Goal: Transaction & Acquisition: Book appointment/travel/reservation

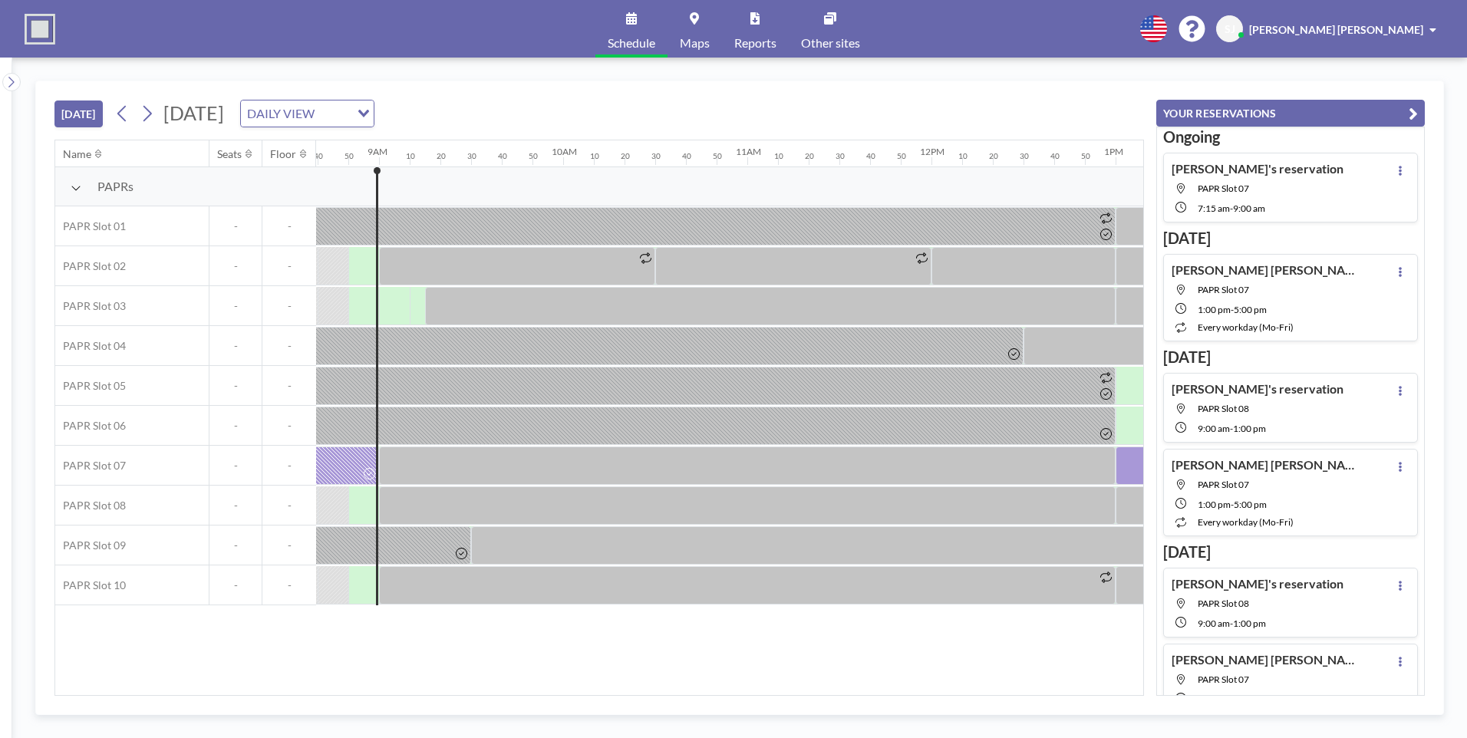
scroll to position [0, 1596]
click at [780, 105] on div "TODAY Tuesday, August 26, 2025 DAILY VIEW Loading..." at bounding box center [599, 110] width 1090 height 58
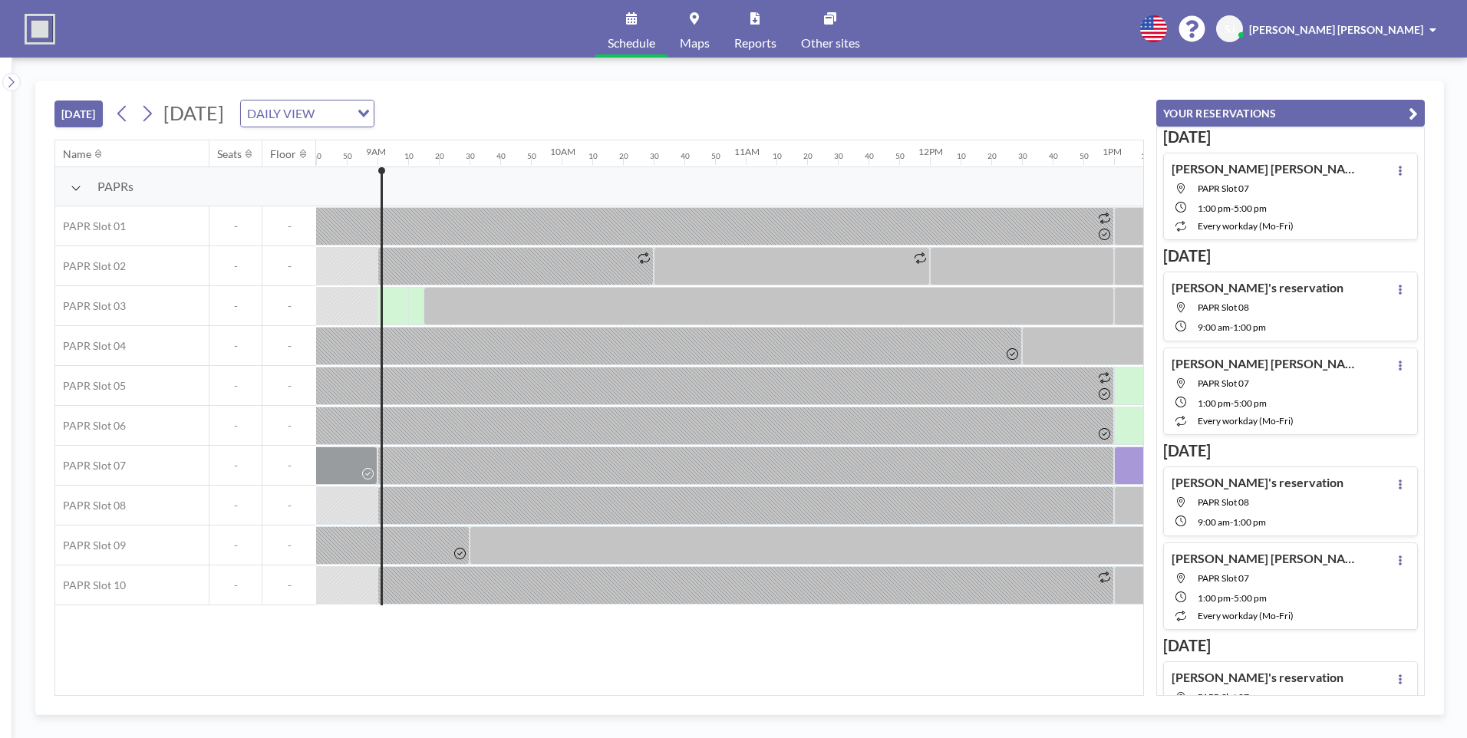
click at [855, 664] on div "Name Seats Floor 12AM 10 20 30 40 50 1AM 10 20 30 40 50 2AM 10 20 30 40 50 3AM …" at bounding box center [599, 417] width 1088 height 555
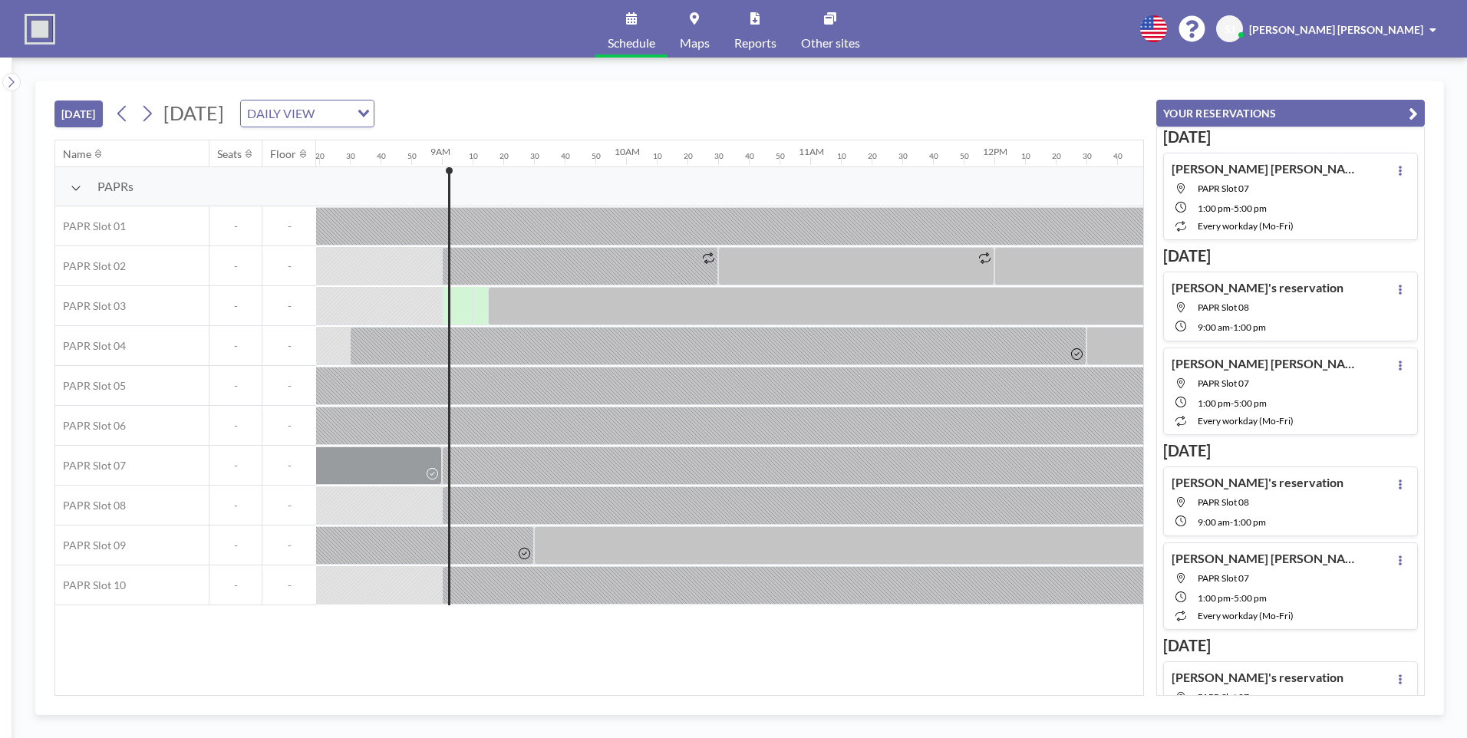
scroll to position [0, 1528]
click at [787, 181] on div "PAPRs" at bounding box center [867, 186] width 4680 height 39
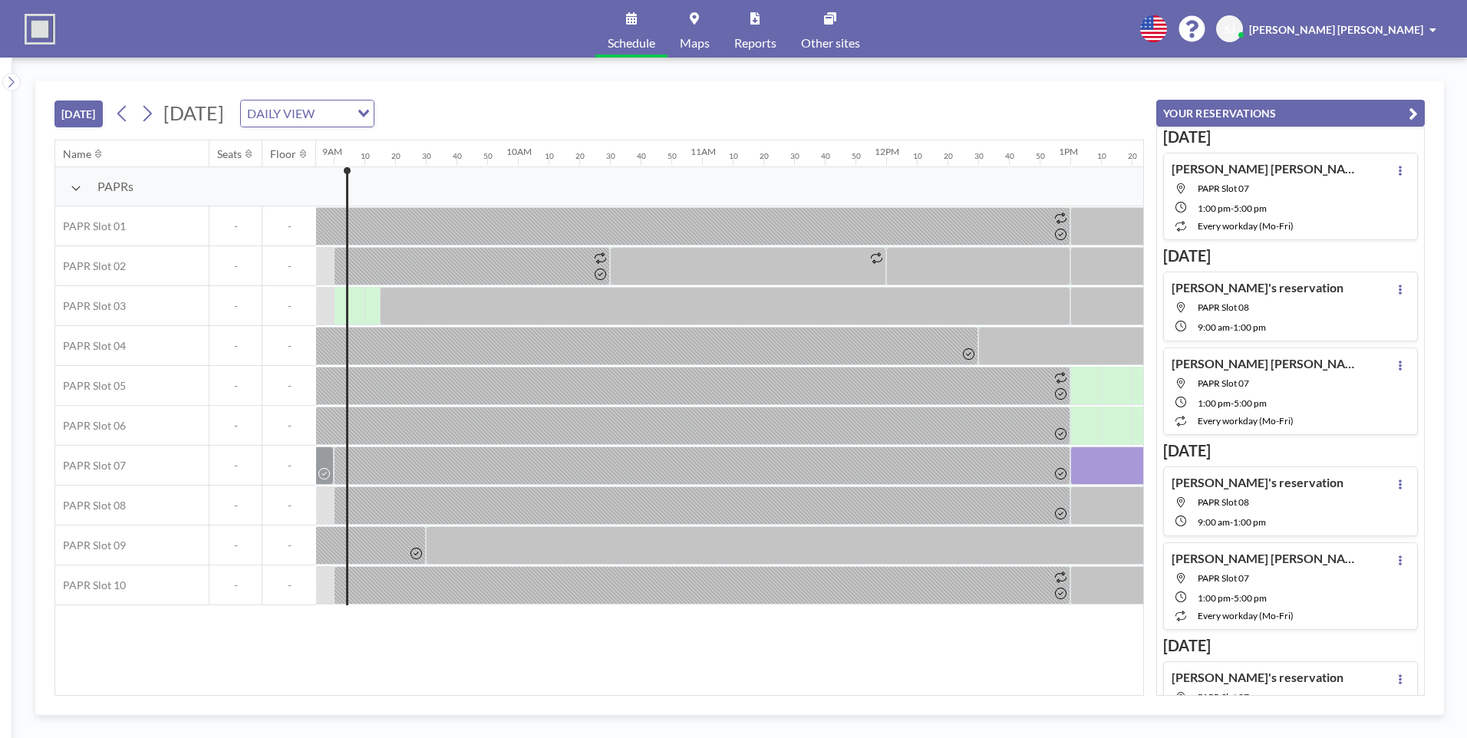
scroll to position [0, 1644]
click at [952, 652] on div "Name Seats Floor 12AM 10 20 30 40 50 1AM 10 20 30 40 50 2AM 10 20 30 40 50 3AM …" at bounding box center [599, 417] width 1088 height 555
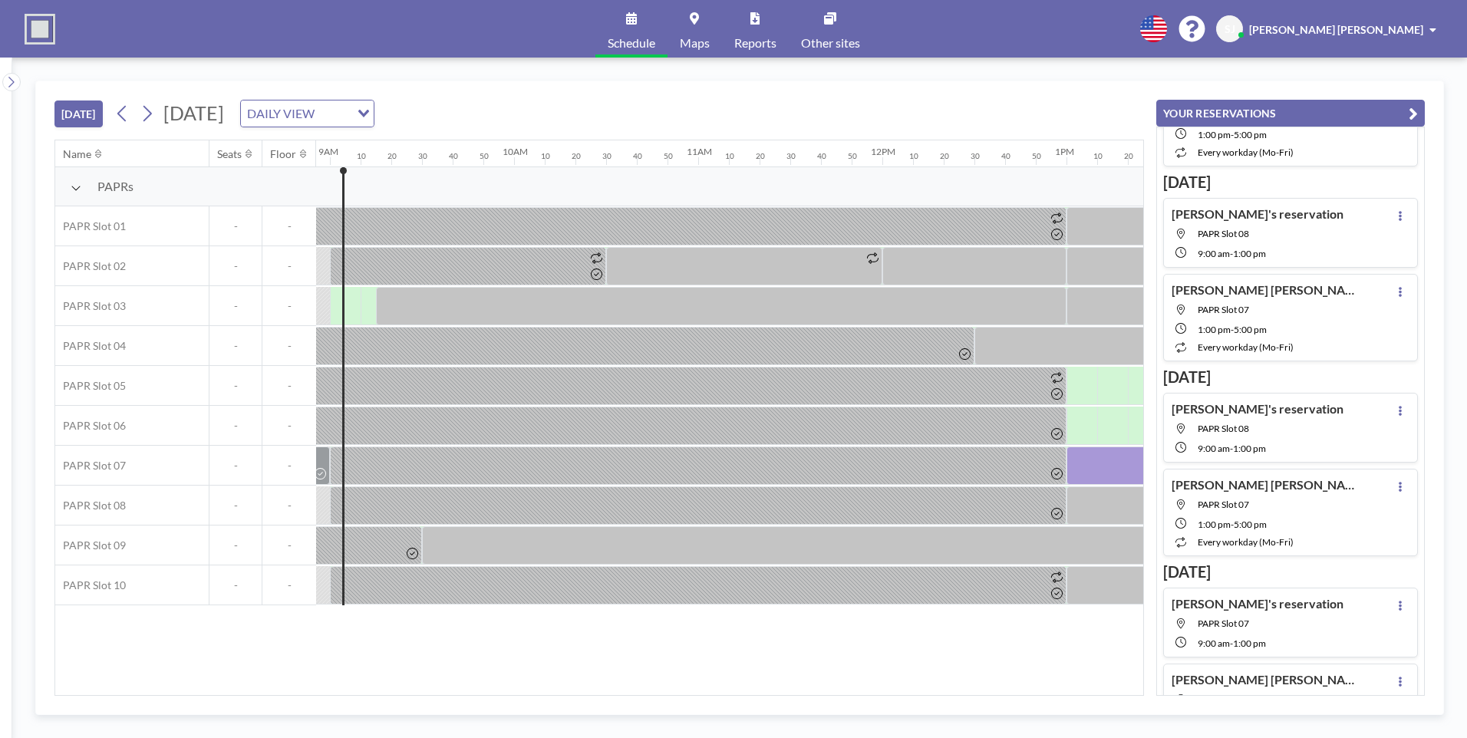
scroll to position [136, 0]
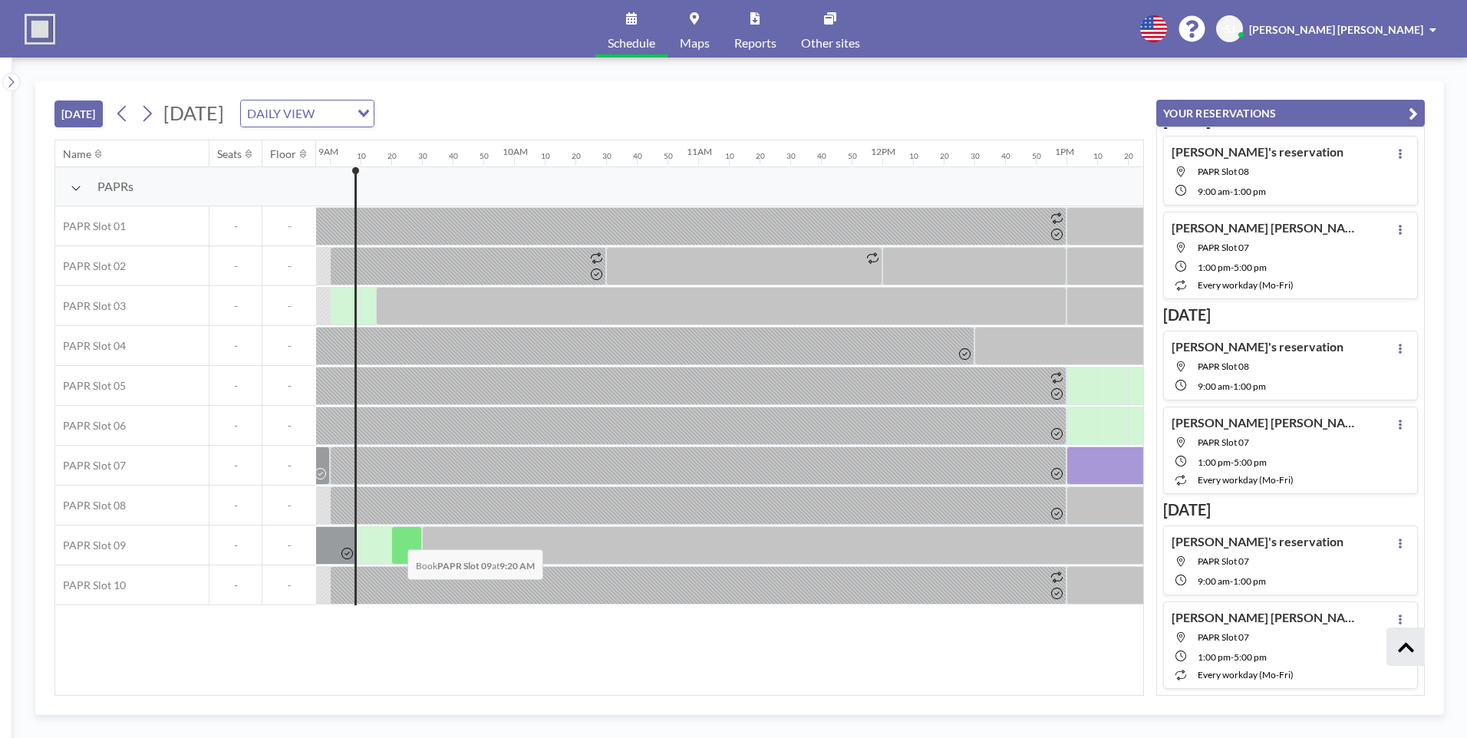
click at [395, 538] on div at bounding box center [406, 545] width 31 height 38
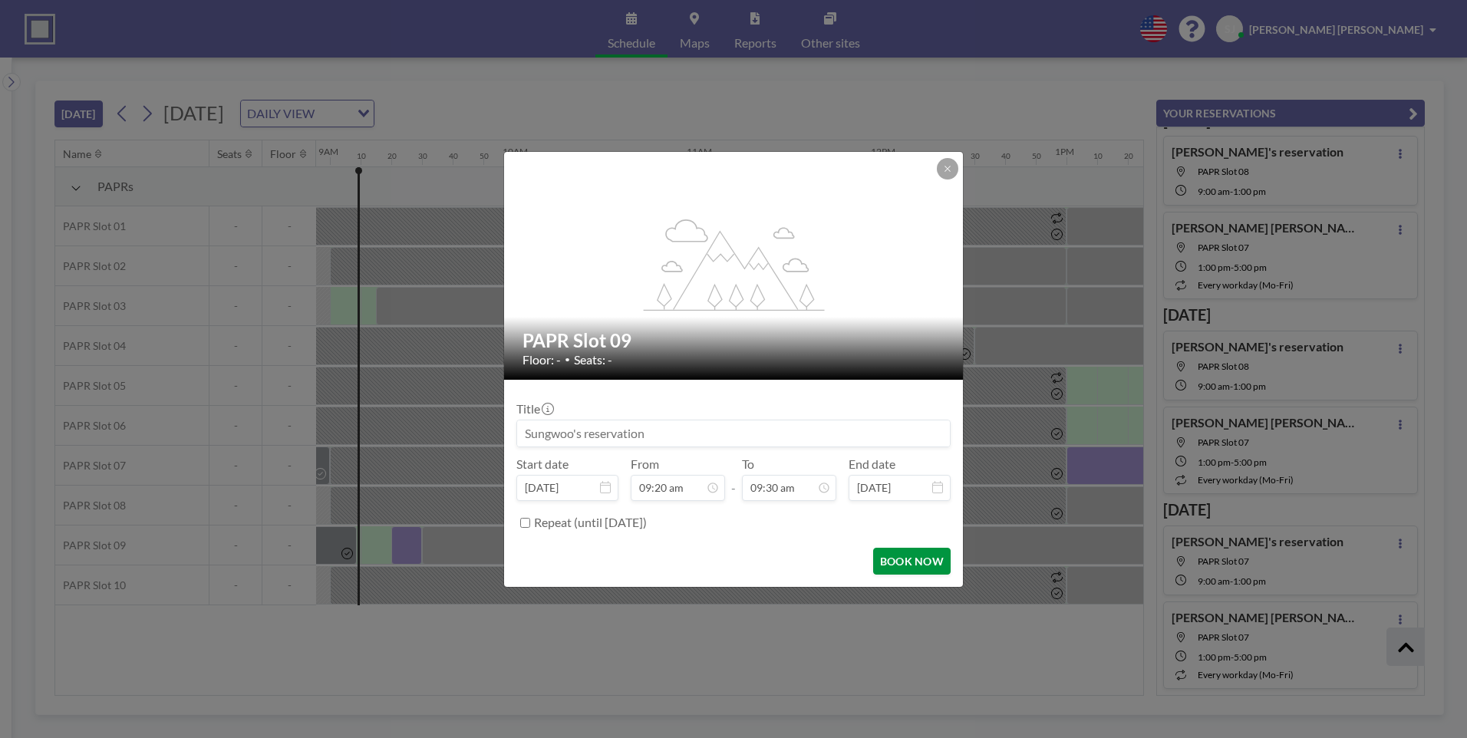
click at [929, 558] on button "BOOK NOW" at bounding box center [911, 561] width 77 height 27
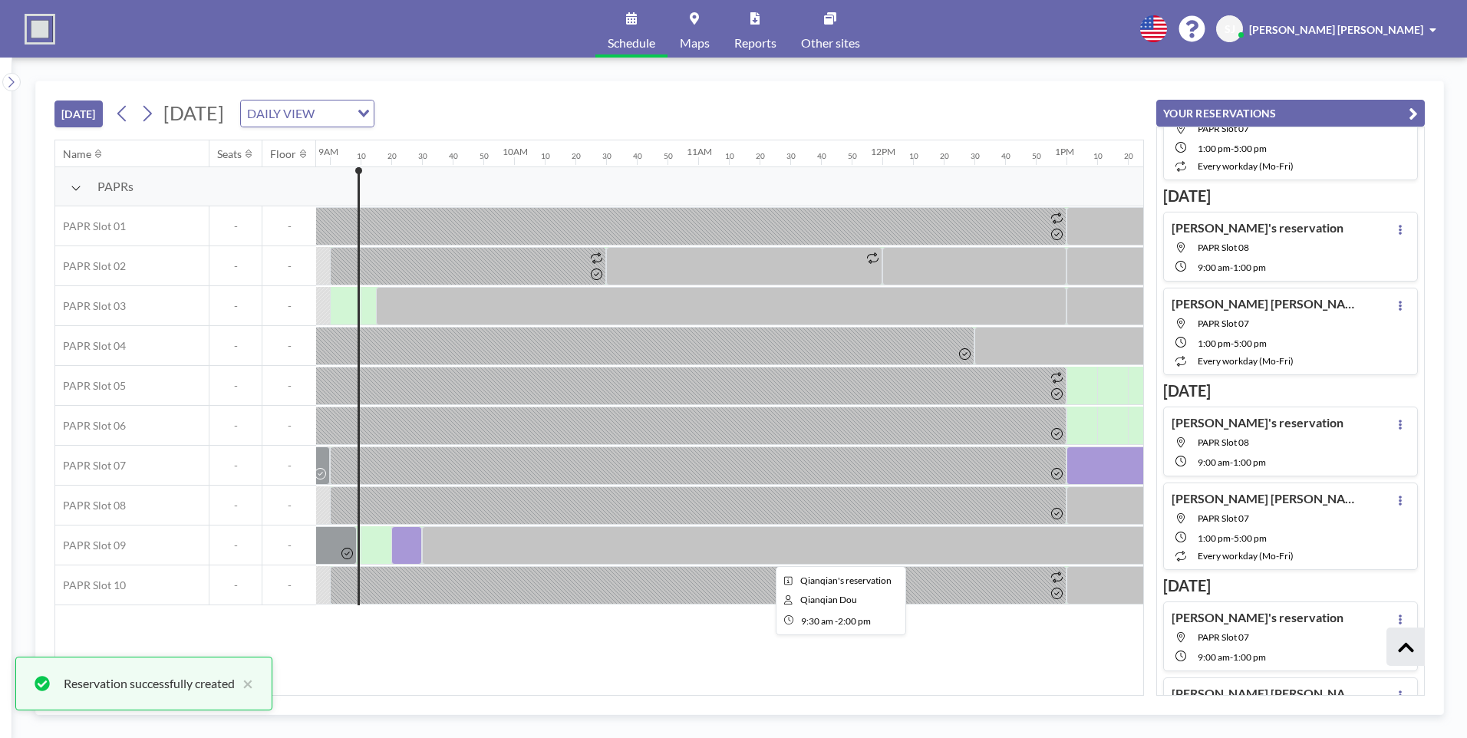
scroll to position [212, 0]
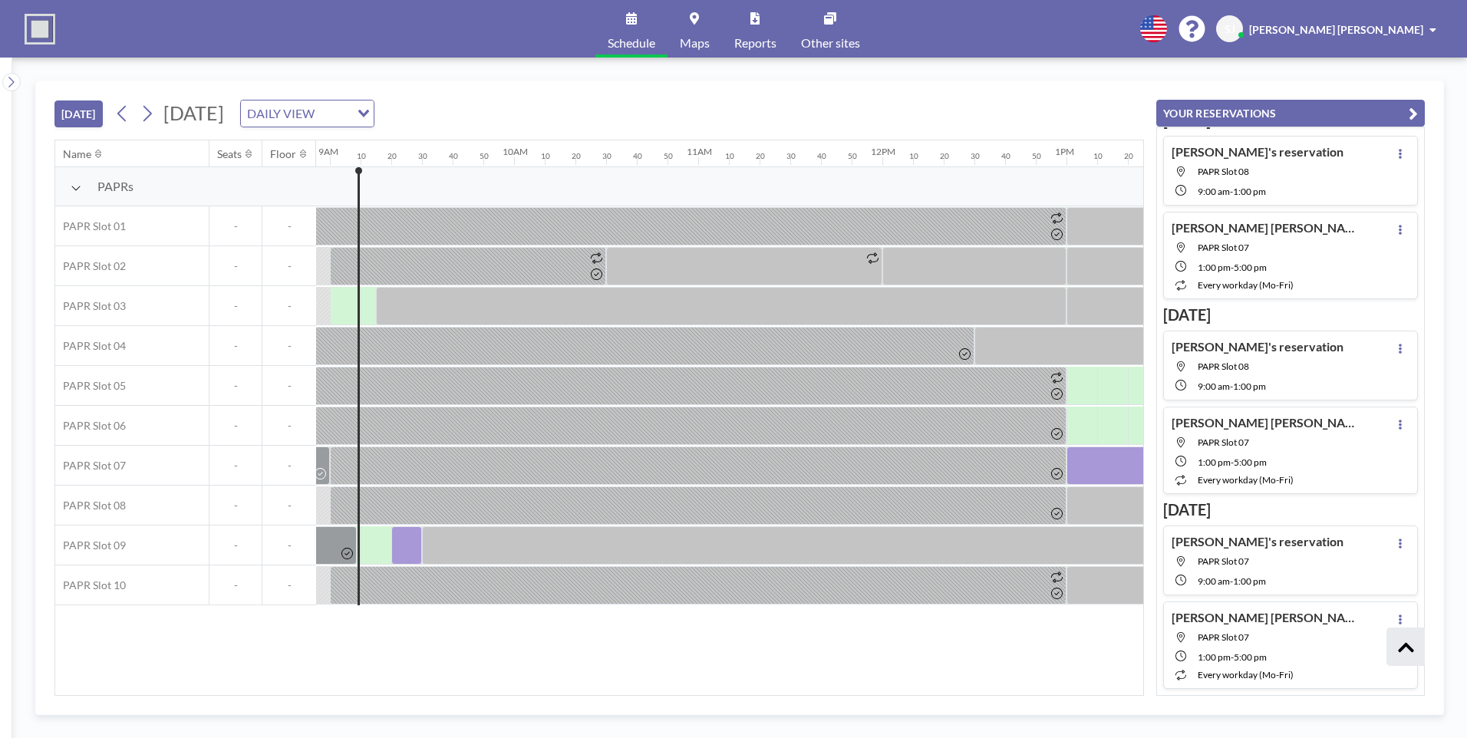
click at [659, 669] on div "Name Seats Floor 12AM 10 20 30 40 50 1AM 10 20 30 40 50 2AM 10 20 30 40 50 3AM …" at bounding box center [599, 417] width 1088 height 555
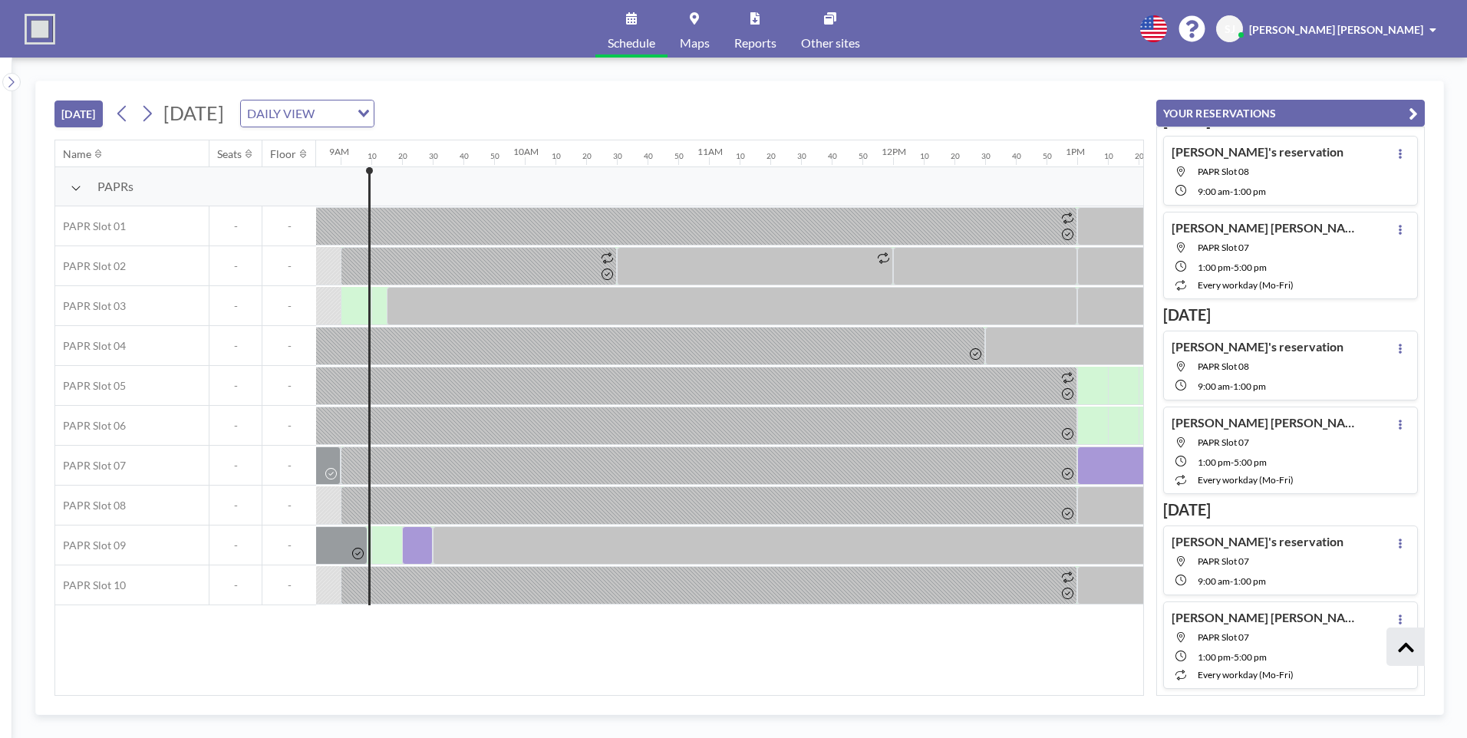
scroll to position [0, 1525]
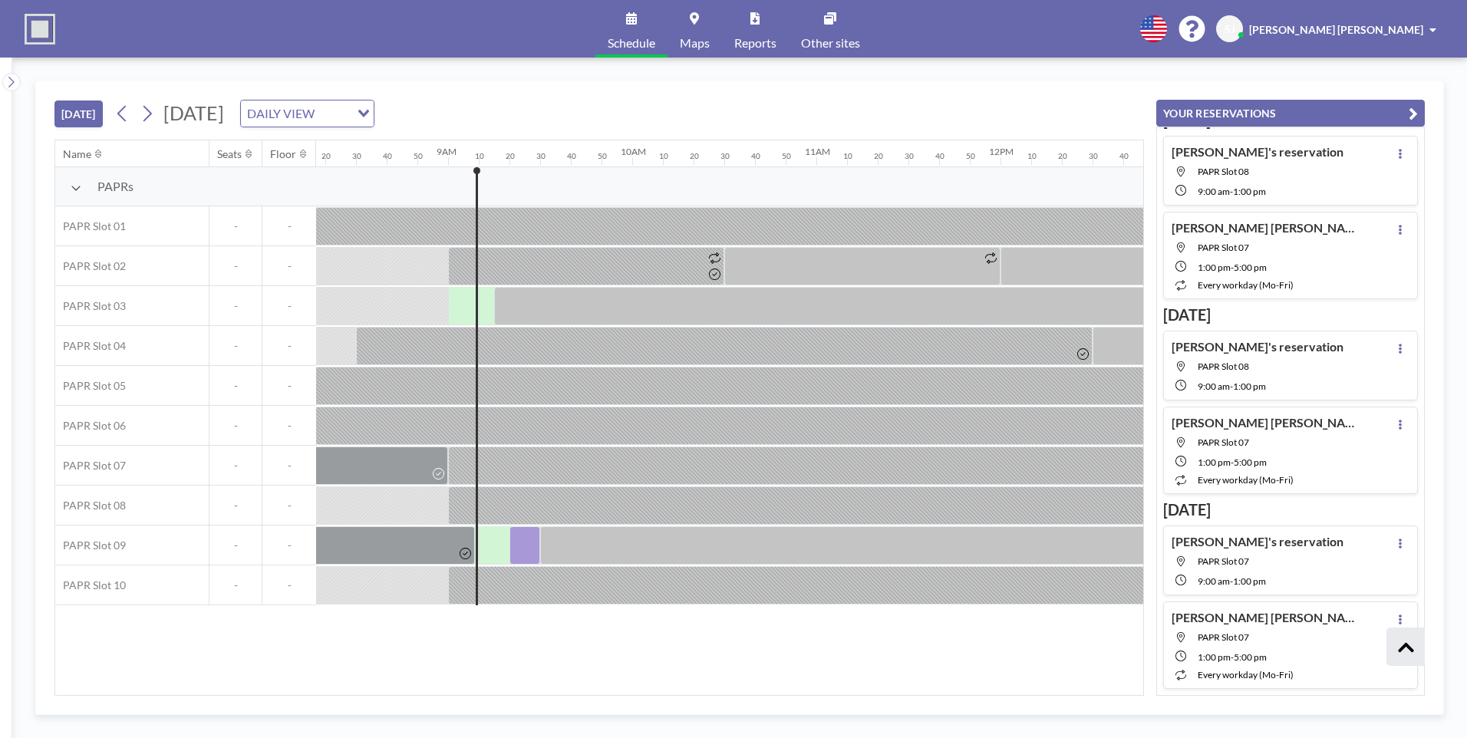
click at [636, 658] on div "Name Seats Floor 12AM 10 20 30 40 50 1AM 10 20 30 40 50 2AM 10 20 30 40 50 3AM …" at bounding box center [599, 417] width 1088 height 555
click at [735, 82] on div "TODAY Tuesday, August 26, 2025 DAILY VIEW Loading... Name Seats Floor 12AM 10 2…" at bounding box center [739, 398] width 1409 height 635
click at [963, 683] on div "Name Seats Floor 12AM 10 20 30 40 50 1AM 10 20 30 40 50 2AM 10 20 30 40 50 3AM …" at bounding box center [599, 417] width 1088 height 555
click at [740, 102] on div "TODAY Tuesday, August 26, 2025 DAILY VIEW Loading..." at bounding box center [599, 110] width 1090 height 58
click at [753, 109] on div "TODAY Tuesday, August 26, 2025 DAILY VIEW Loading..." at bounding box center [599, 110] width 1090 height 58
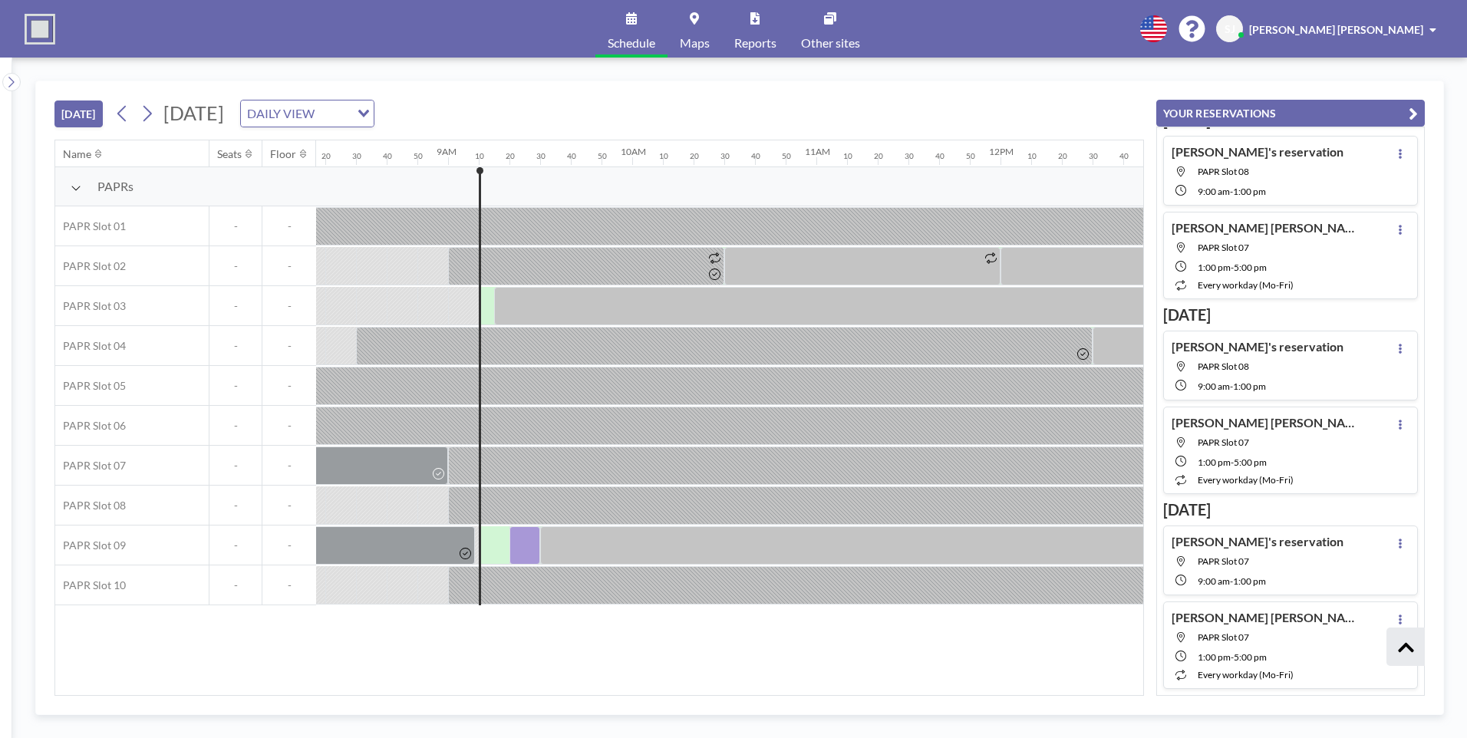
click at [717, 119] on div "TODAY Tuesday, August 26, 2025 DAILY VIEW Loading..." at bounding box center [599, 110] width 1090 height 58
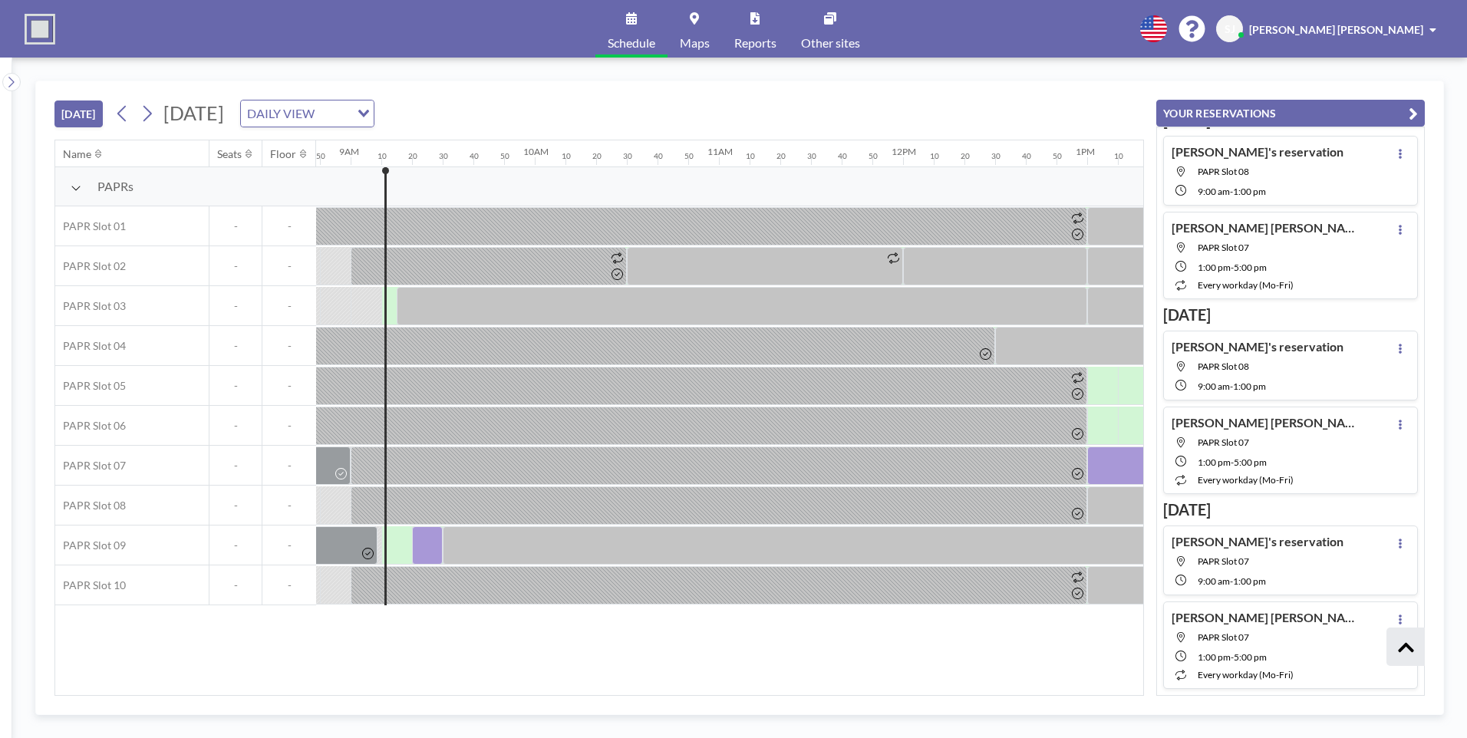
scroll to position [0, 1609]
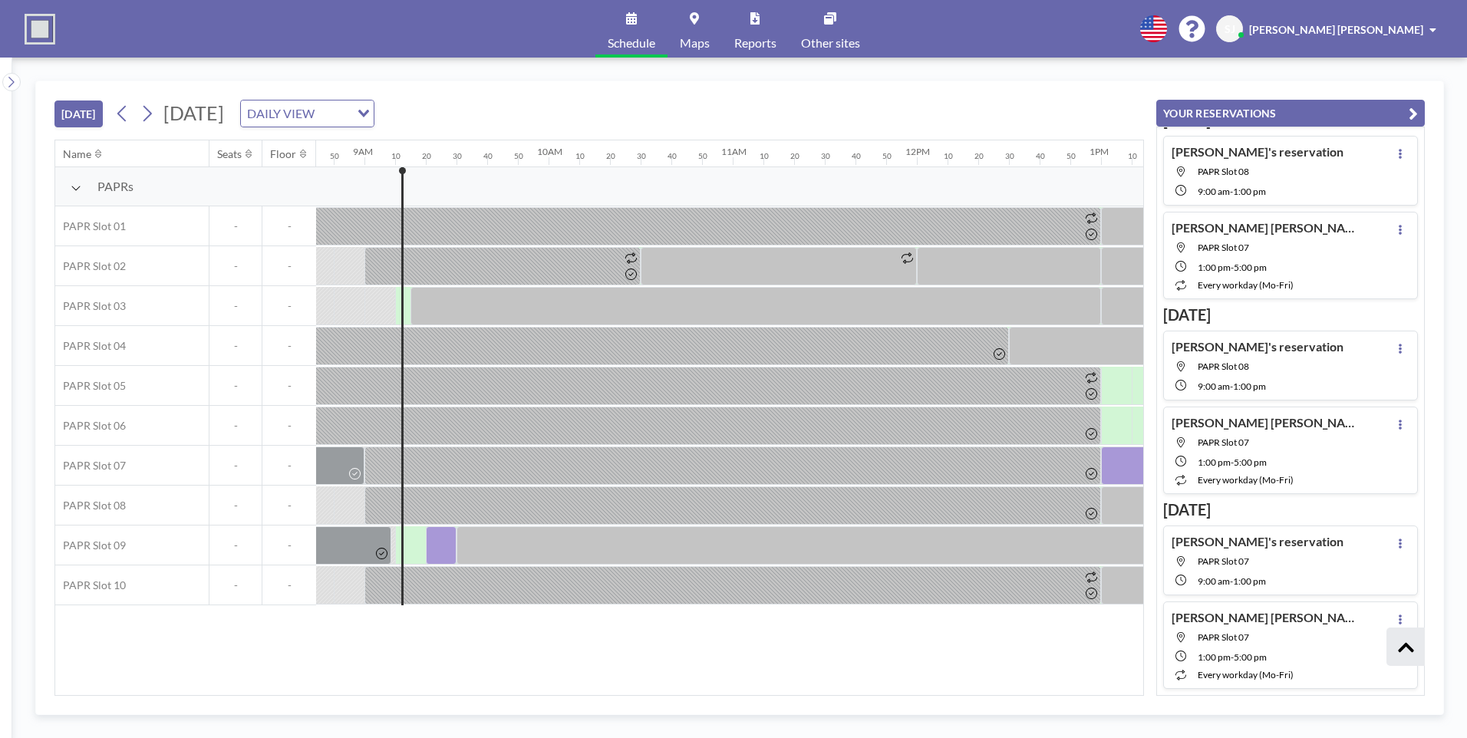
click at [802, 104] on div "TODAY Tuesday, August 26, 2025 DAILY VIEW Loading..." at bounding box center [599, 110] width 1090 height 58
click at [972, 671] on div "Name Seats Floor 12AM 10 20 30 40 50 1AM 10 20 30 40 50 2AM 10 20 30 40 50 3AM …" at bounding box center [599, 417] width 1088 height 555
click at [596, 625] on div "Name Seats Floor 12AM 10 20 30 40 50 1AM 10 20 30 40 50 2AM 10 20 30 40 50 3AM …" at bounding box center [599, 417] width 1088 height 555
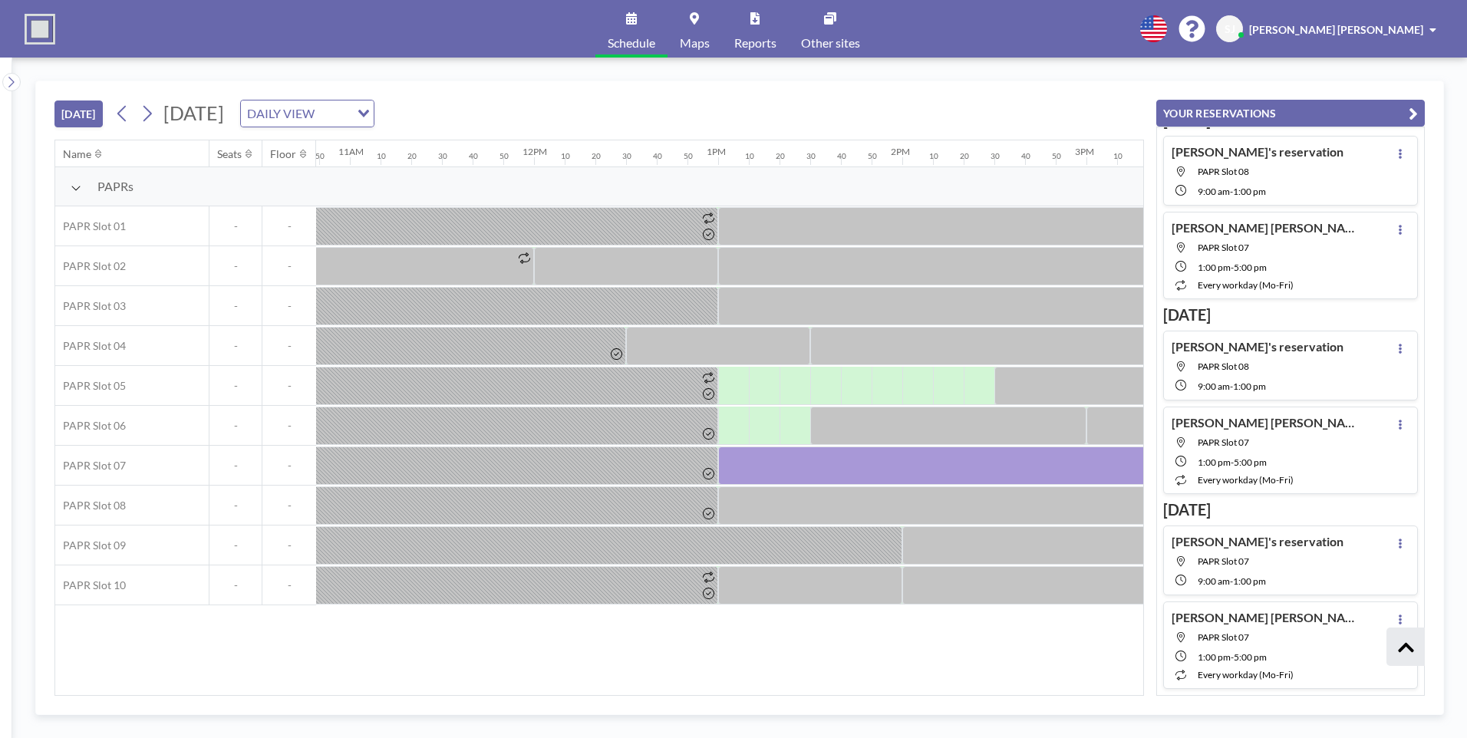
scroll to position [136, 0]
drag, startPoint x: 832, startPoint y: 101, endPoint x: 826, endPoint y: 131, distance: 30.4
click at [832, 101] on div "TODAY Tuesday, August 26, 2025 DAILY VIEW Loading..." at bounding box center [599, 110] width 1090 height 58
drag, startPoint x: 704, startPoint y: 685, endPoint x: 715, endPoint y: 689, distance: 12.1
click at [715, 689] on div "Name Seats Floor 12AM 10 20 30 40 50 1AM 10 20 30 40 50 2AM 10 20 30 40 50 3AM …" at bounding box center [599, 417] width 1088 height 555
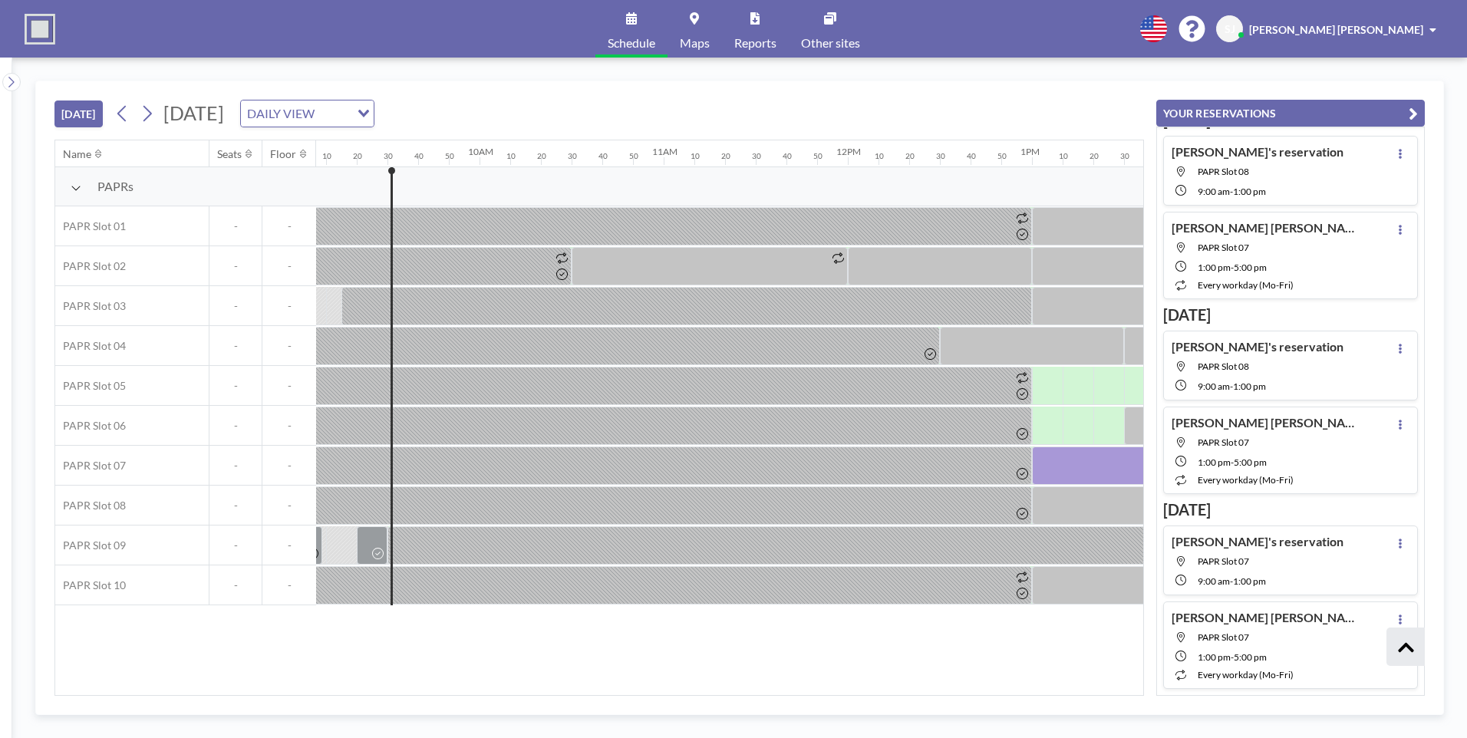
scroll to position [0, 1682]
drag, startPoint x: 396, startPoint y: 304, endPoint x: 557, endPoint y: 297, distance: 161.3
click at [557, 297] on div at bounding box center [683, 306] width 691 height 38
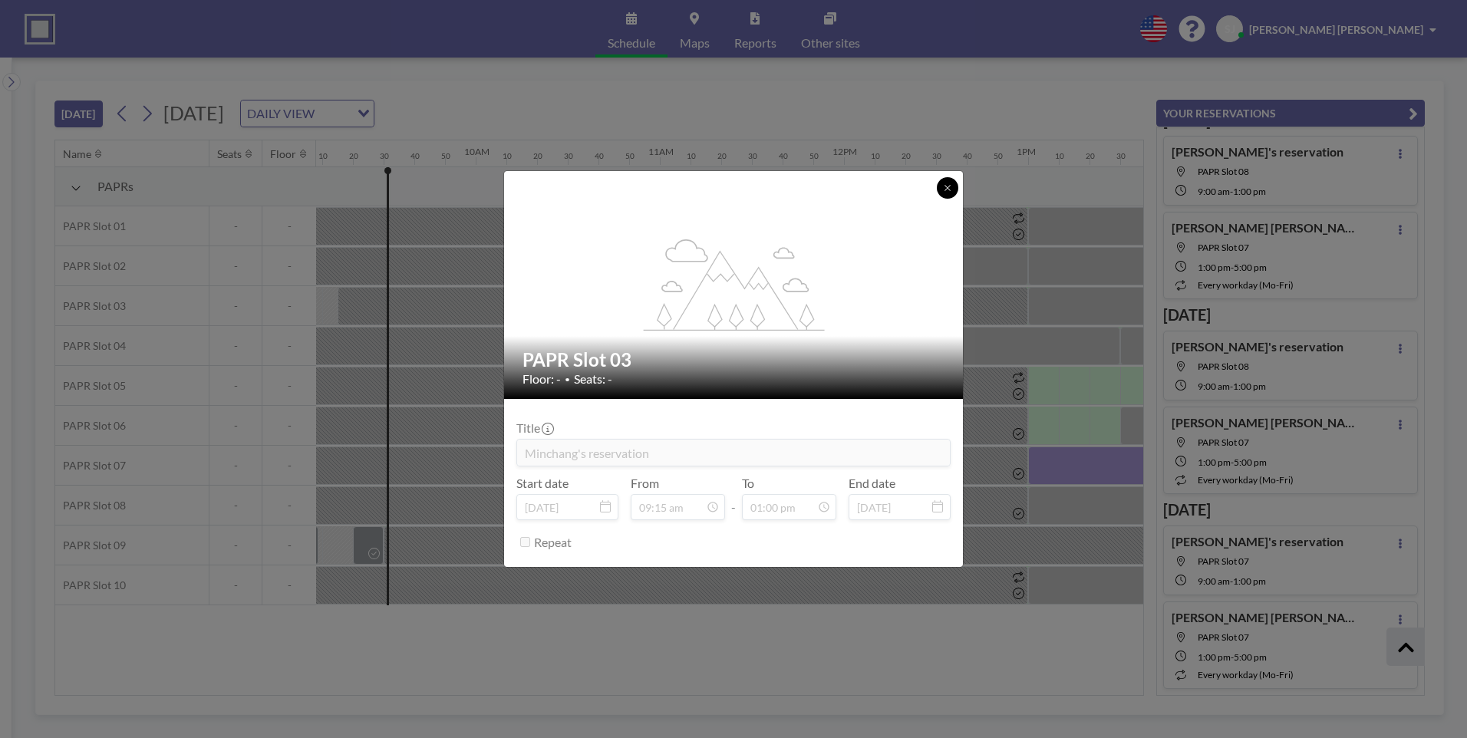
click at [947, 190] on icon at bounding box center [947, 187] width 9 height 9
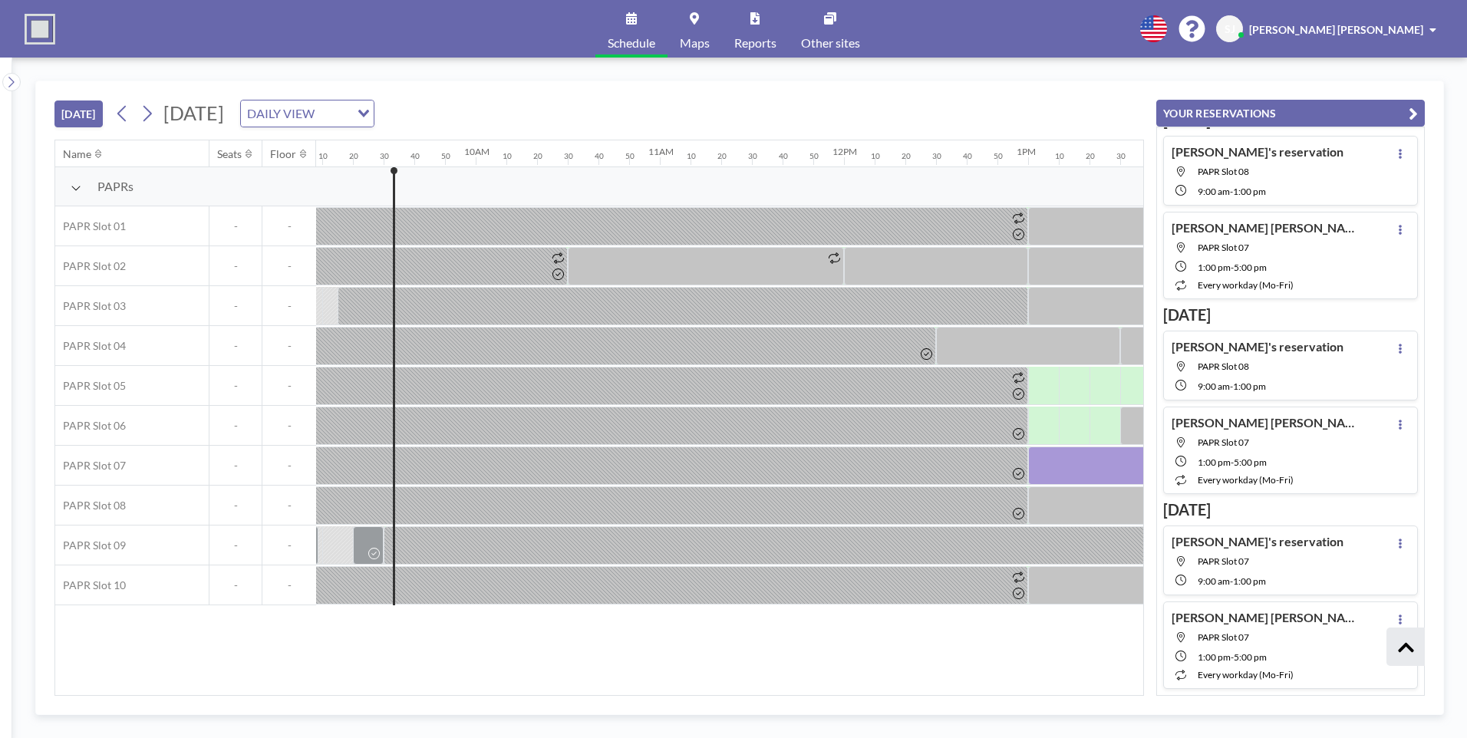
click at [332, 48] on div "Schedule Maps Reports Other sites English Polski 日本語 Española SJ Sungwoo Jo" at bounding box center [733, 29] width 1467 height 58
drag, startPoint x: 430, startPoint y: 38, endPoint x: 418, endPoint y: 38, distance: 12.3
click at [430, 38] on div "Schedule Maps Reports Other sites English Polski 日本語 Española SJ Sungwoo Jo" at bounding box center [733, 29] width 1467 height 58
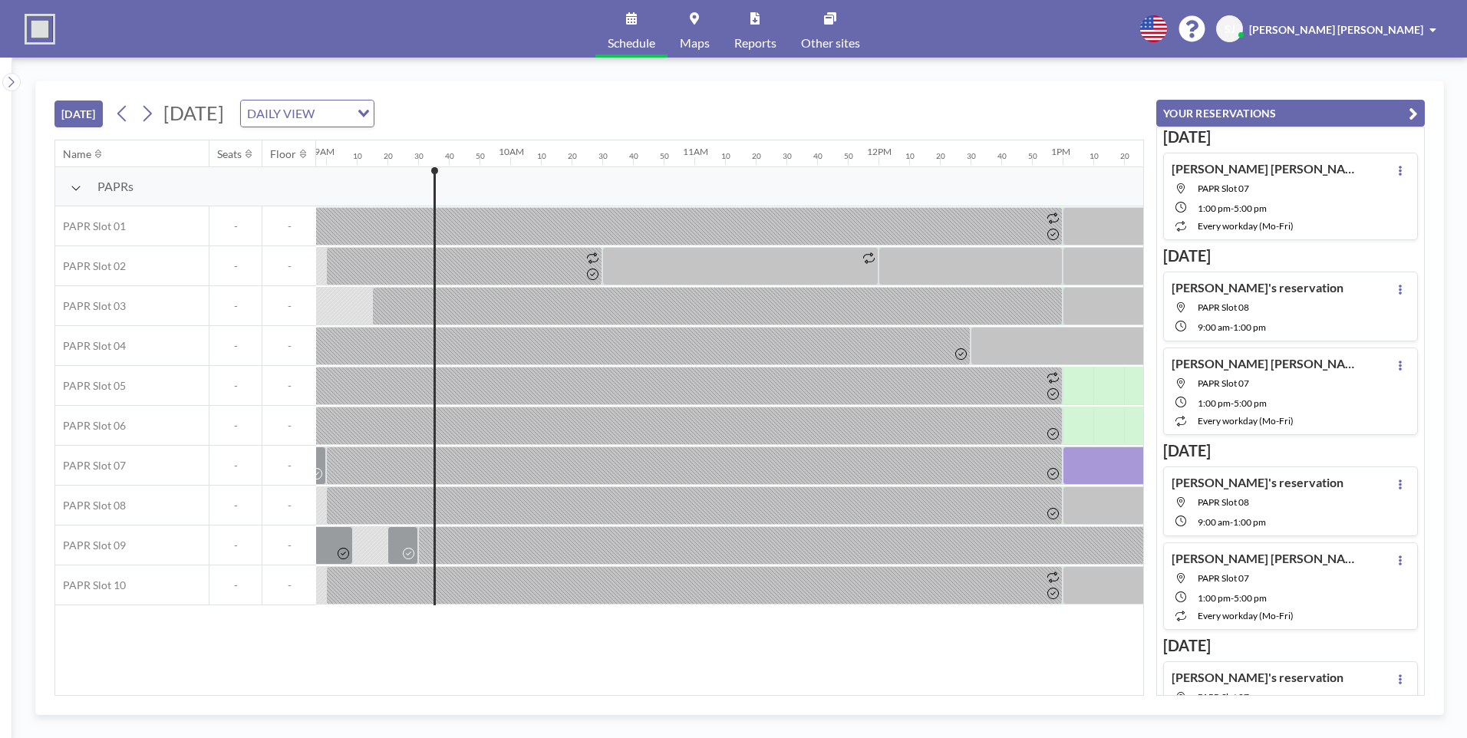
scroll to position [0, 1719]
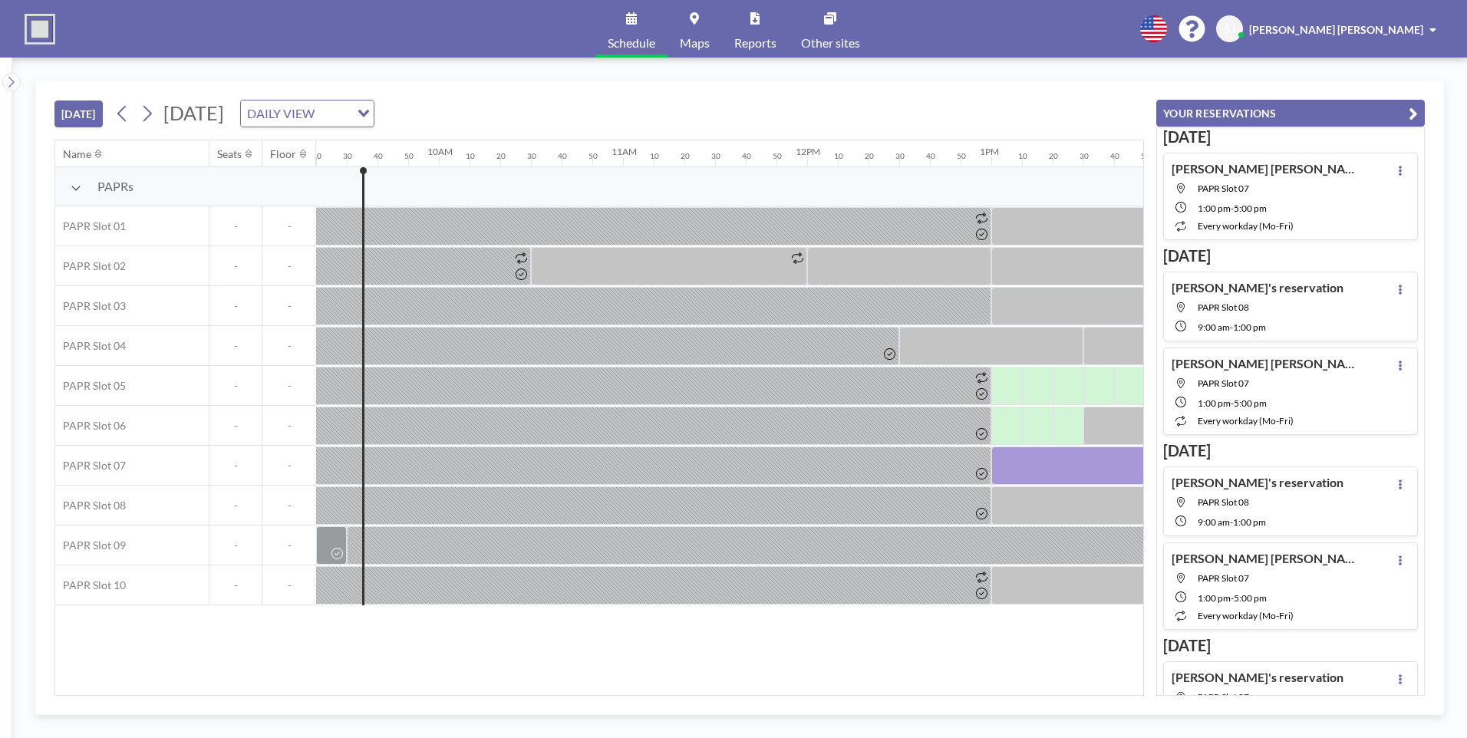
drag, startPoint x: 809, startPoint y: 652, endPoint x: 849, endPoint y: 654, distance: 40.0
click at [809, 652] on div "Name Seats Floor 12AM 10 20 30 40 50 1AM 10 20 30 40 50 2AM 10 20 30 40 50 3AM …" at bounding box center [599, 417] width 1088 height 555
click at [928, 671] on div "Name Seats Floor 12AM 10 20 30 40 50 1AM 10 20 30 40 50 2AM 10 20 30 40 50 3AM …" at bounding box center [599, 417] width 1088 height 555
click at [381, 301] on div at bounding box center [646, 306] width 691 height 38
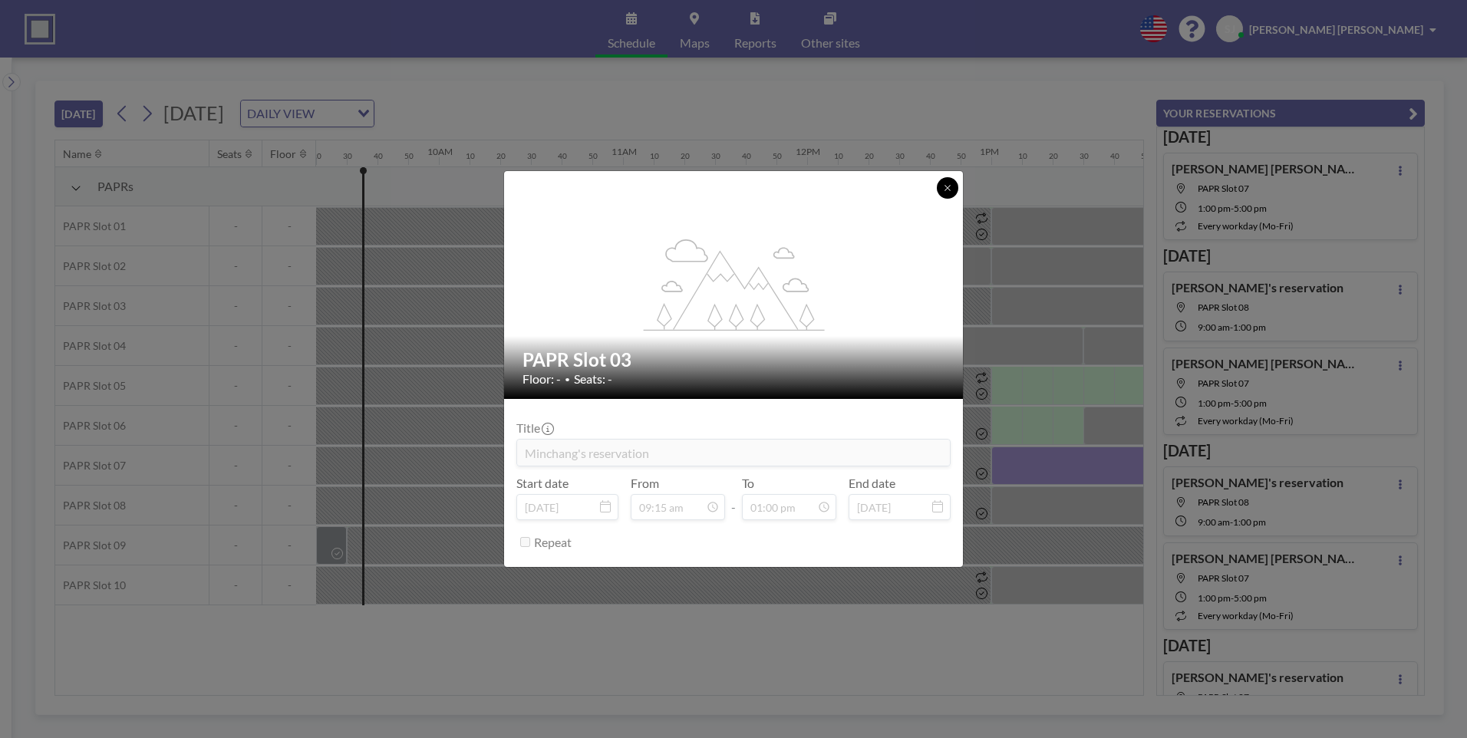
click at [938, 192] on button at bounding box center [947, 187] width 21 height 21
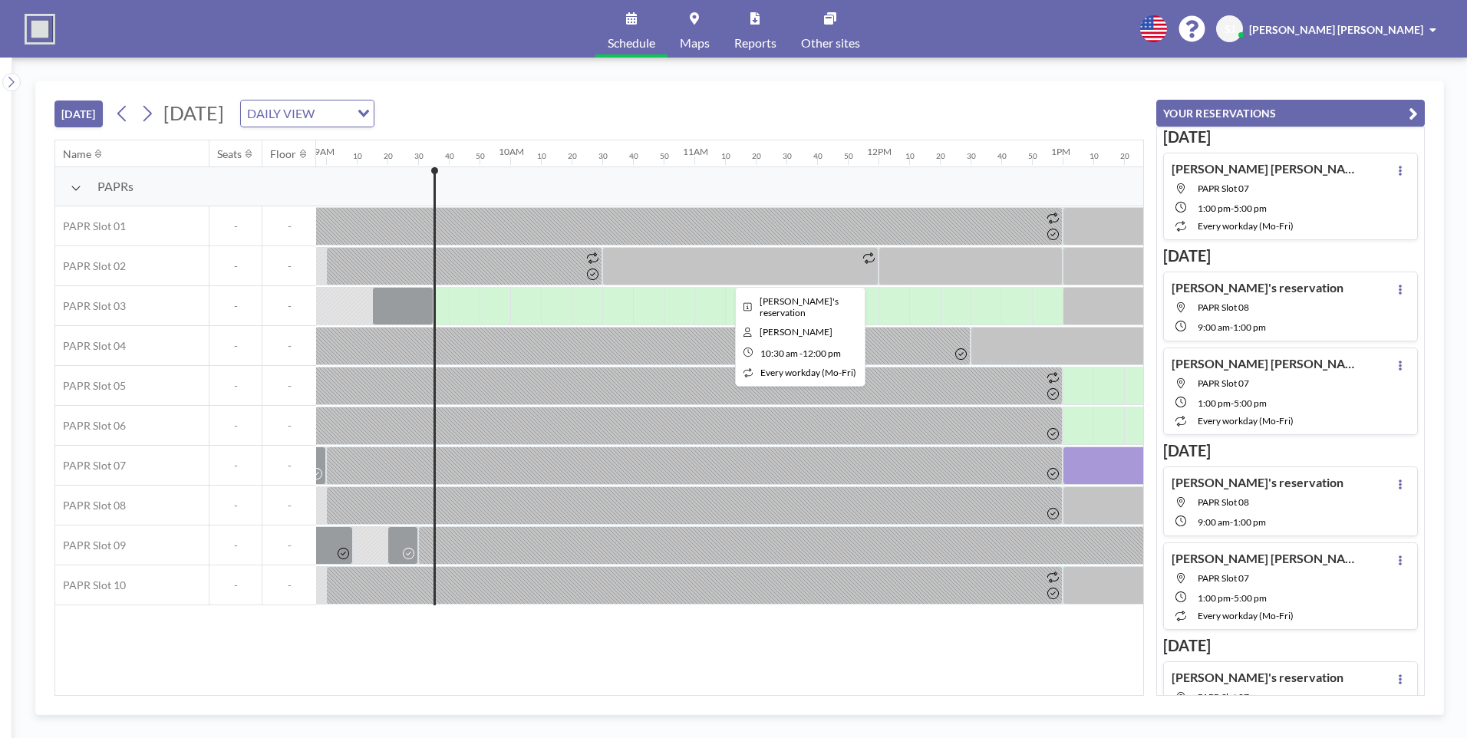
scroll to position [0, 1719]
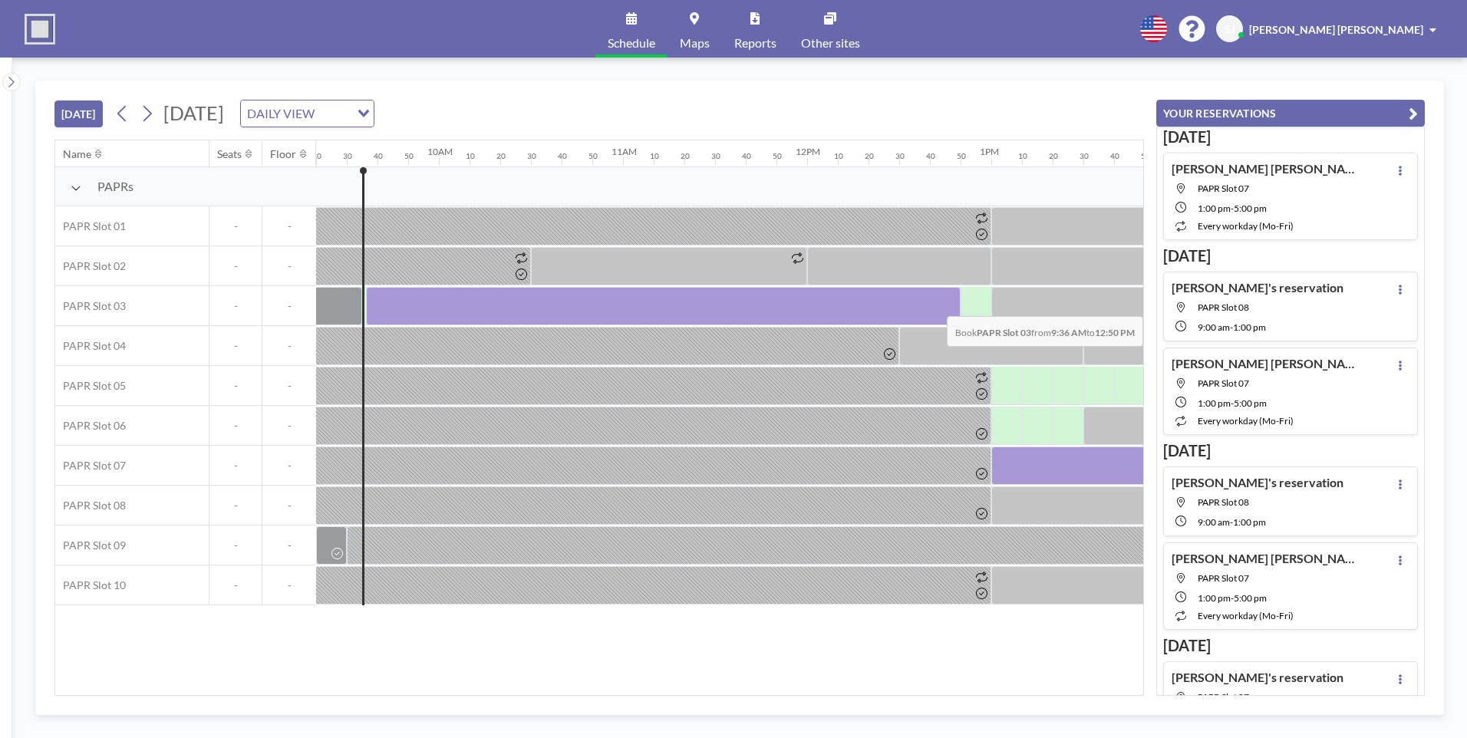
drag, startPoint x: 377, startPoint y: 306, endPoint x: 978, endPoint y: 305, distance: 600.8
click at [961, 305] on div at bounding box center [663, 306] width 595 height 38
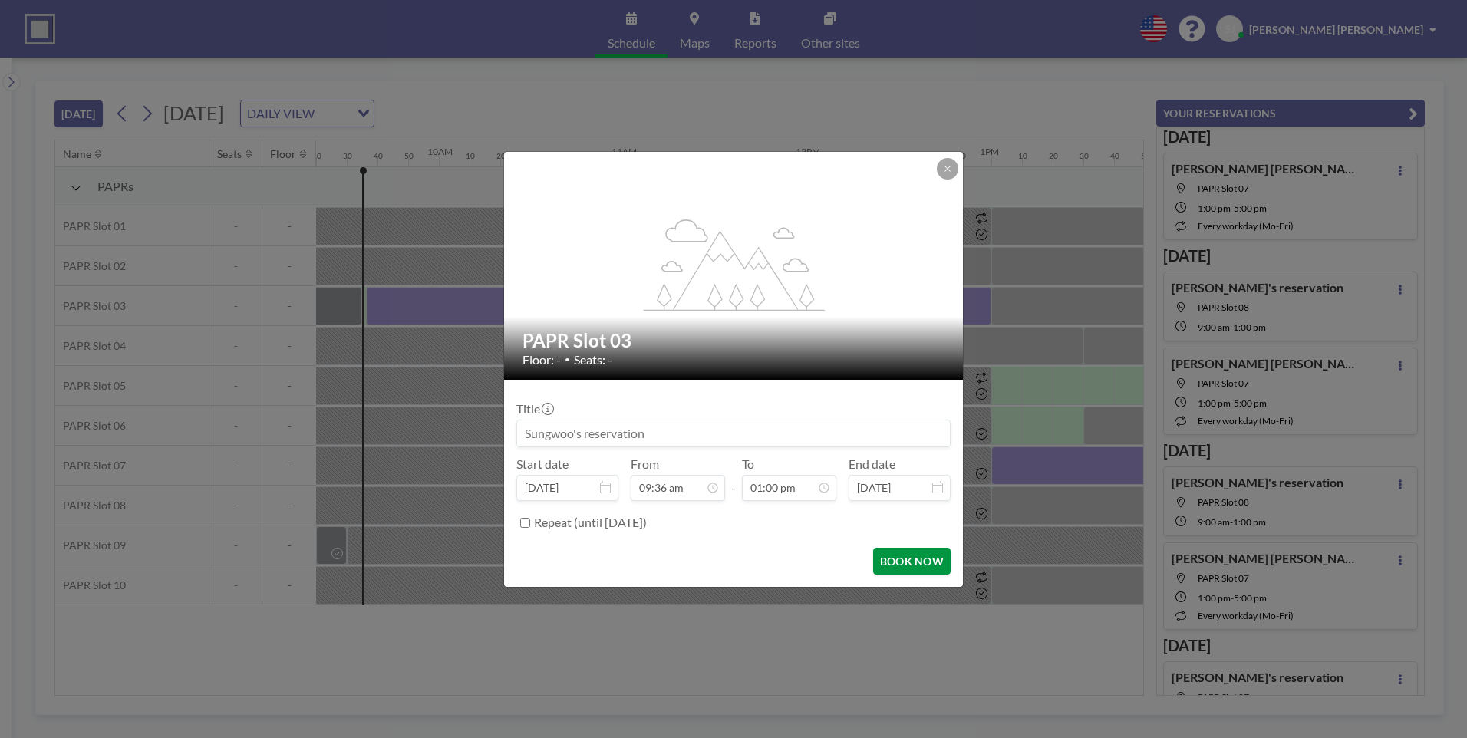
scroll to position [2130, 0]
click at [906, 562] on button "BOOK NOW" at bounding box center [911, 561] width 77 height 27
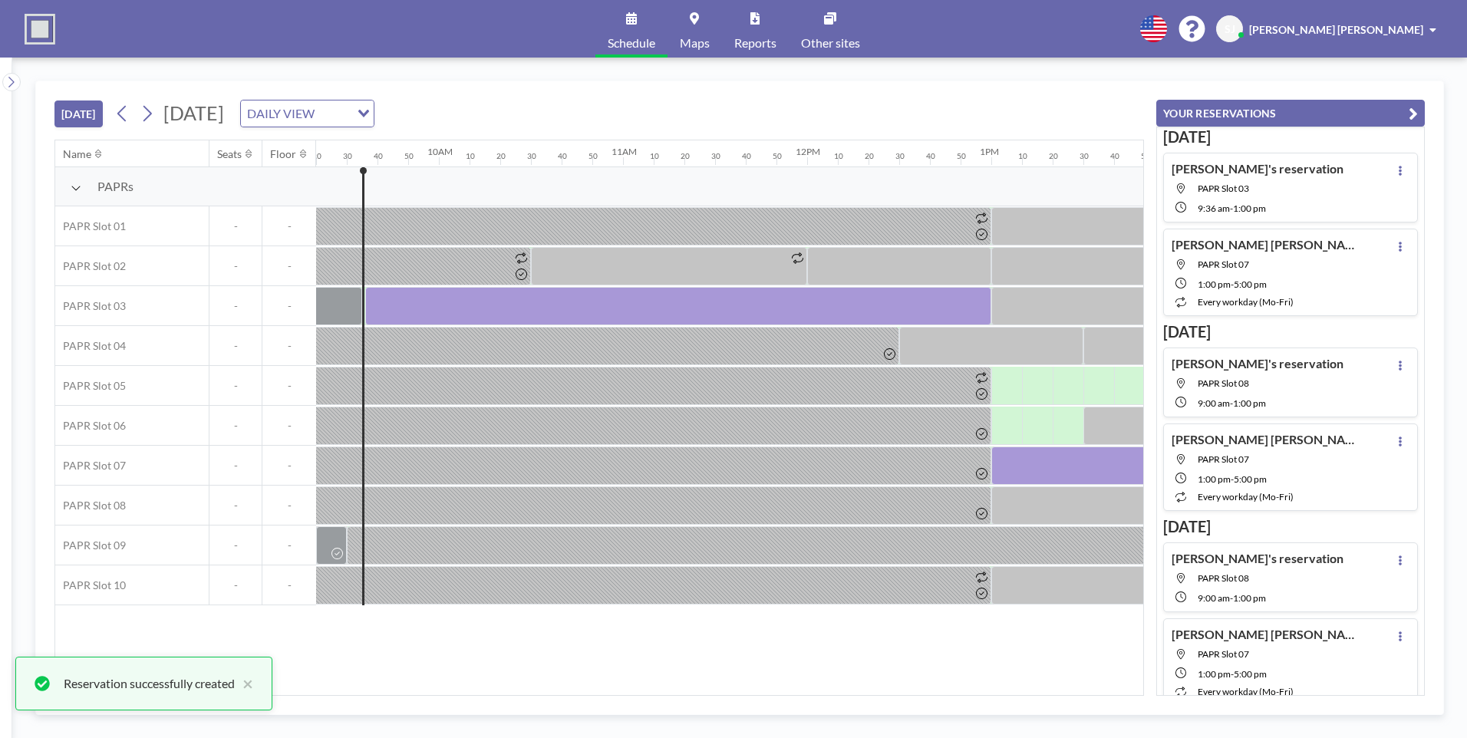
drag, startPoint x: 882, startPoint y: 94, endPoint x: 869, endPoint y: 86, distance: 15.1
click at [876, 91] on div "TODAY Tuesday, August 26, 2025 DAILY VIEW Loading..." at bounding box center [599, 110] width 1090 height 58
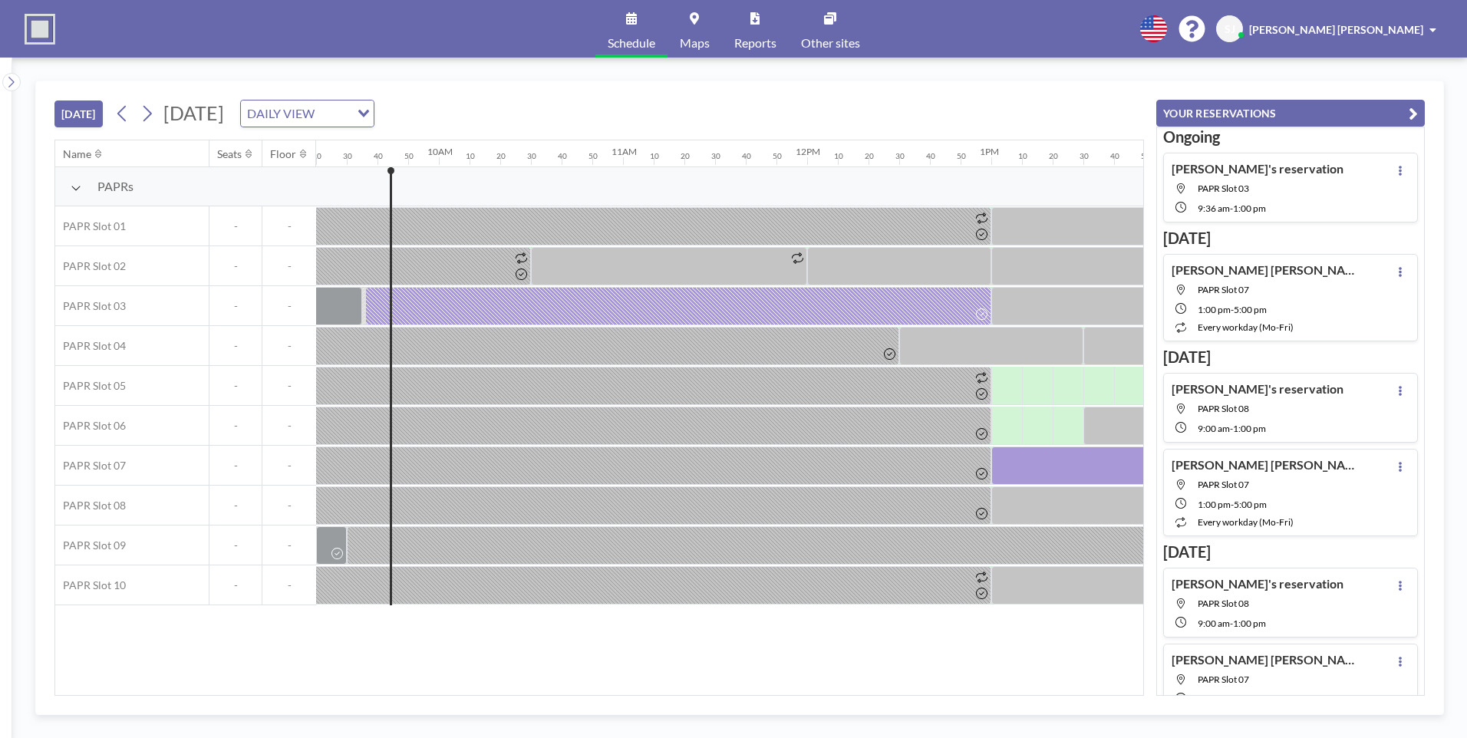
click at [237, 666] on div "Name Seats Floor 12AM 10 20 30 40 50 1AM 10 20 30 40 50 2AM 10 20 30 40 50 3AM …" at bounding box center [599, 417] width 1088 height 555
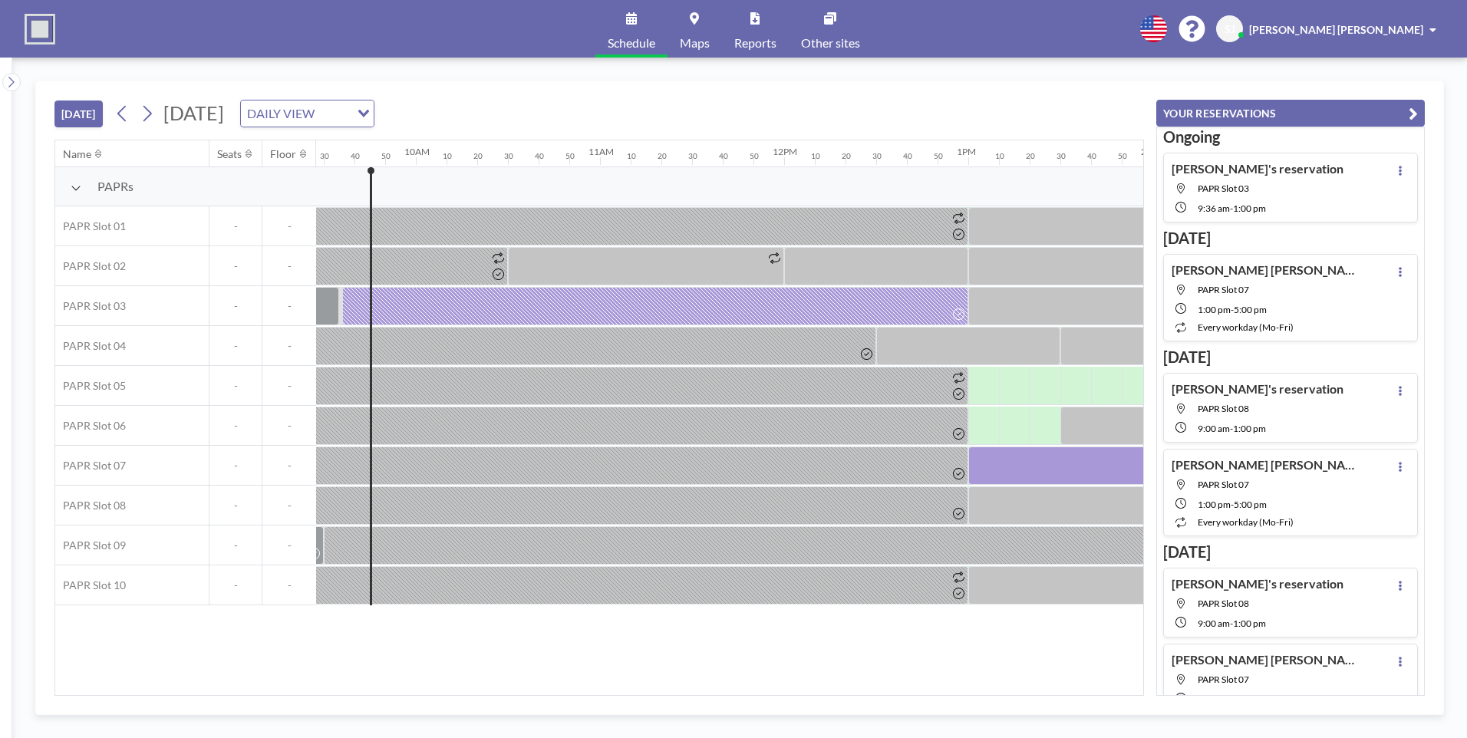
scroll to position [0, 1749]
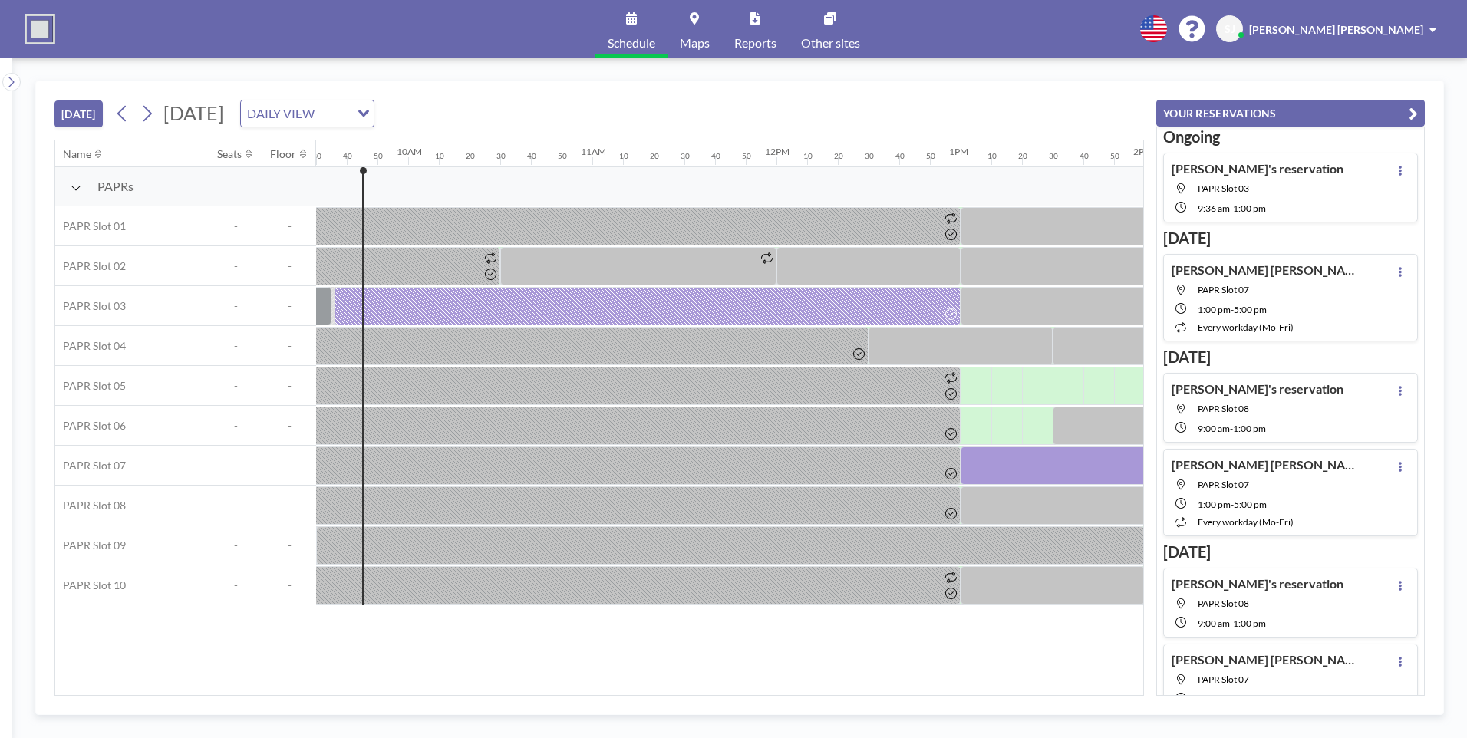
drag, startPoint x: 602, startPoint y: 696, endPoint x: 671, endPoint y: 692, distance: 69.2
click at [671, 692] on div "TODAY Tuesday, August 26, 2025 DAILY VIEW Loading... Name Seats Floor 12AM 10 2…" at bounding box center [739, 398] width 1409 height 635
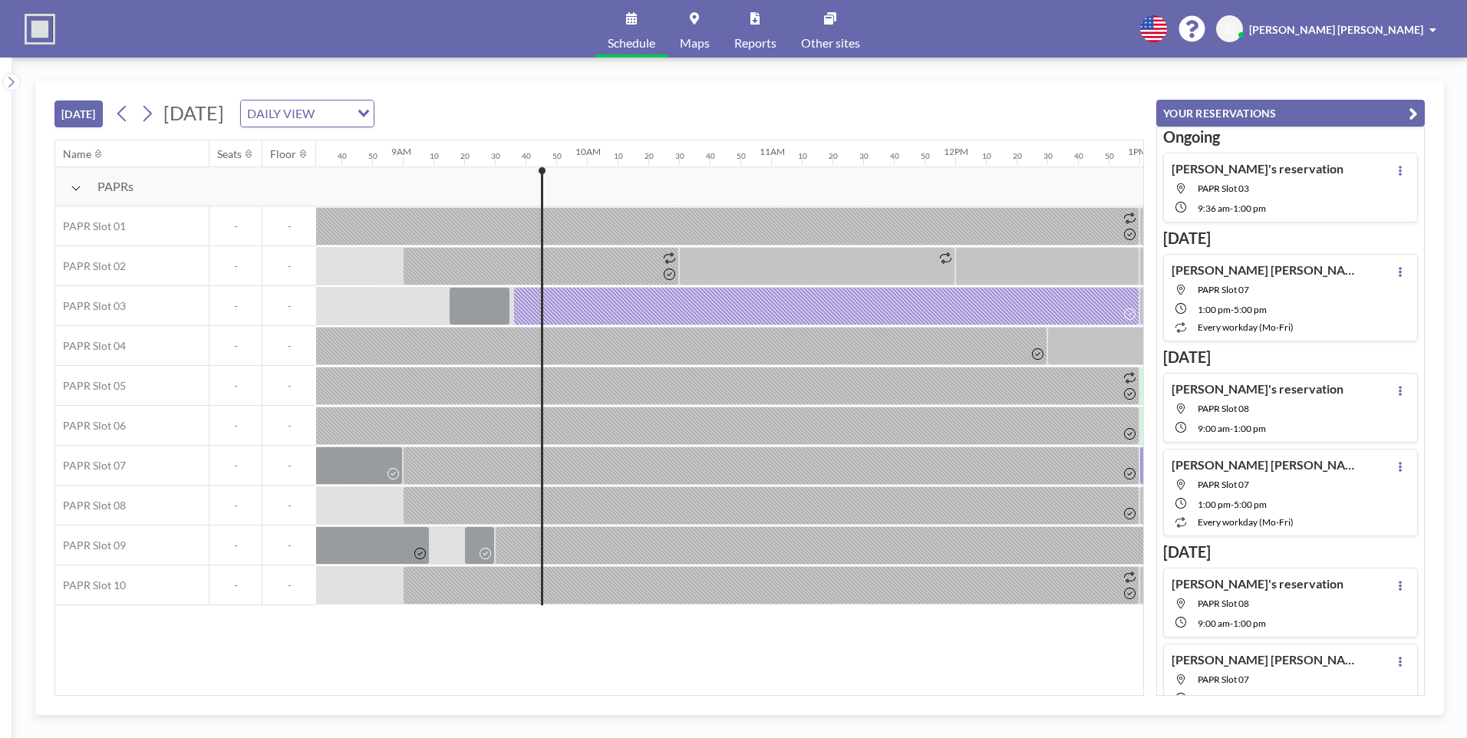
scroll to position [0, 1641]
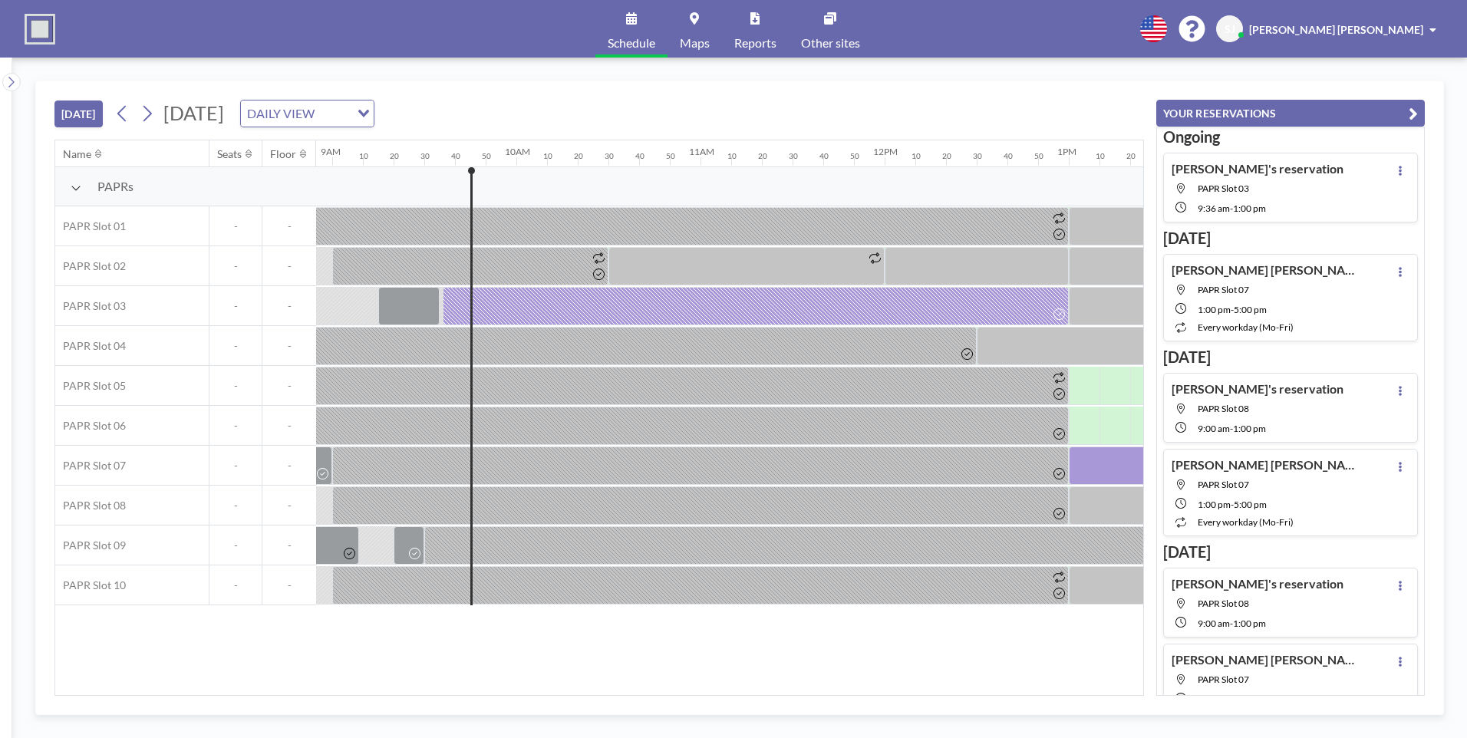
click at [701, 705] on div "TODAY Tuesday, August 26, 2025 DAILY VIEW Loading... Name Seats Floor 12AM 10 2…" at bounding box center [739, 398] width 1409 height 635
click at [311, 638] on div "Name Seats Floor 12AM 10 20 30 40 50 1AM 10 20 30 40 50 2AM 10 20 30 40 50 3AM …" at bounding box center [599, 417] width 1088 height 555
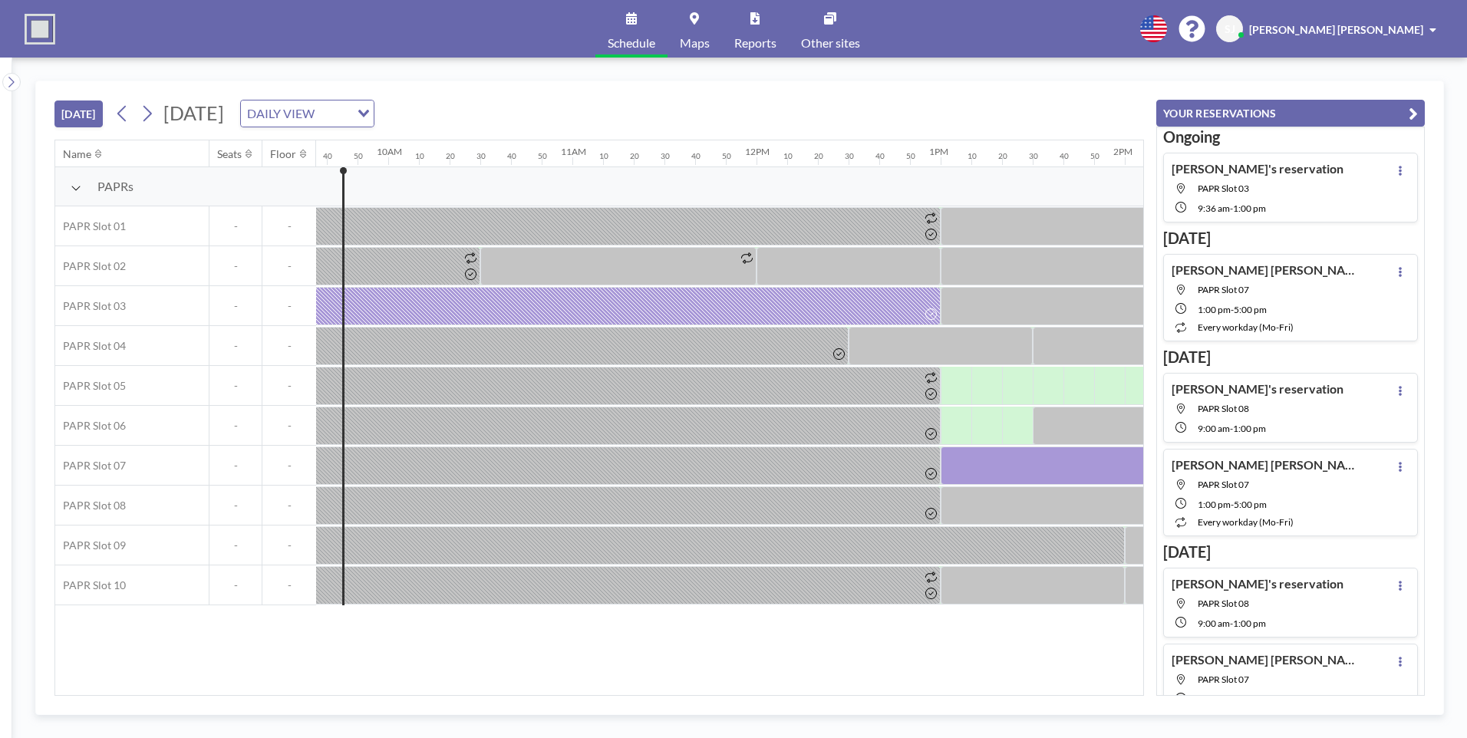
scroll to position [0, 1766]
drag, startPoint x: 265, startPoint y: 649, endPoint x: 275, endPoint y: 651, distance: 10.1
click at [265, 652] on div "Name Seats Floor 12AM 10 20 30 40 50 1AM 10 20 30 40 50 2AM 10 20 30 40 50 3AM …" at bounding box center [599, 417] width 1088 height 555
click at [277, 661] on div "Name Seats Floor 12AM 10 20 30 40 50 1AM 10 20 30 40 50 2AM 10 20 30 40 50 3AM …" at bounding box center [599, 417] width 1088 height 555
click at [442, 682] on div "Name Seats Floor 12AM 10 20 30 40 50 1AM 10 20 30 40 50 2AM 10 20 30 40 50 3AM …" at bounding box center [599, 417] width 1088 height 555
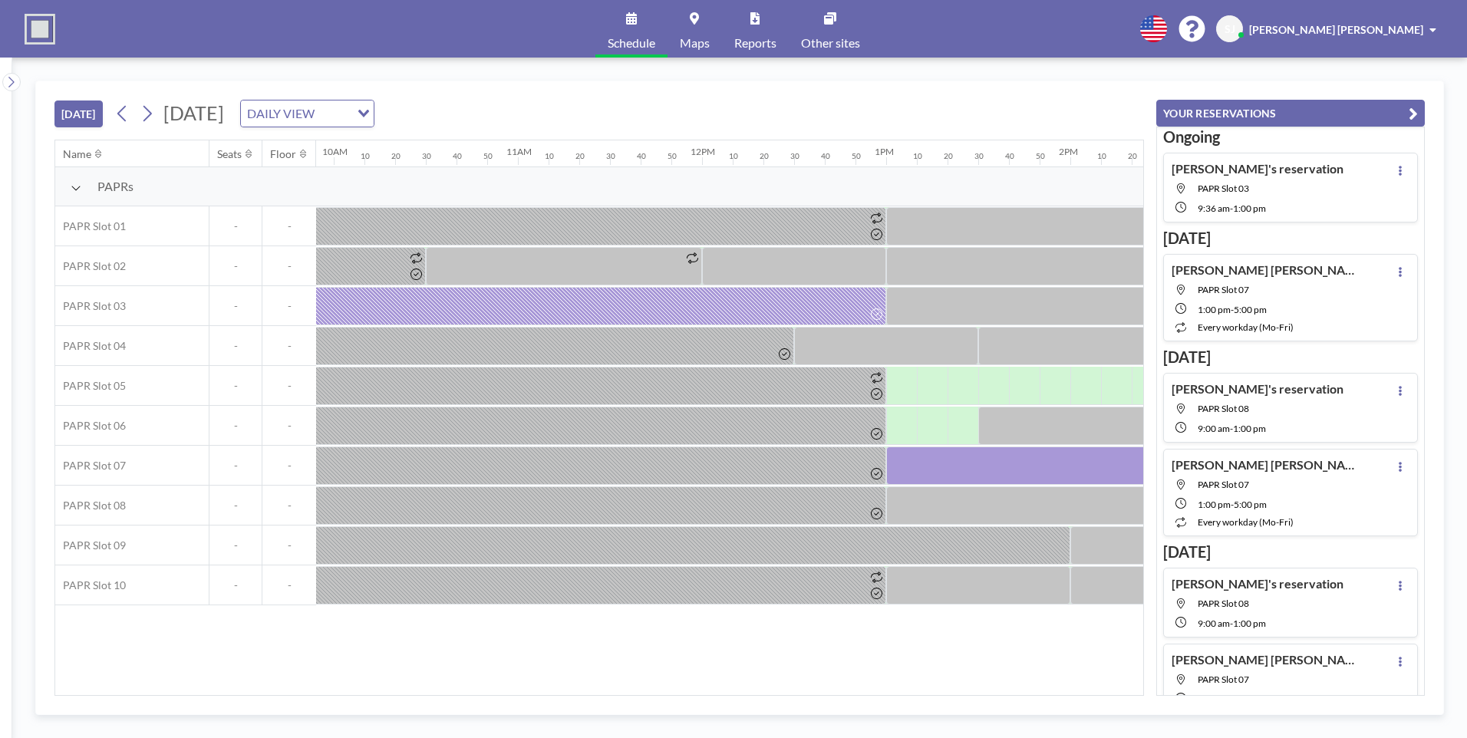
scroll to position [0, 1780]
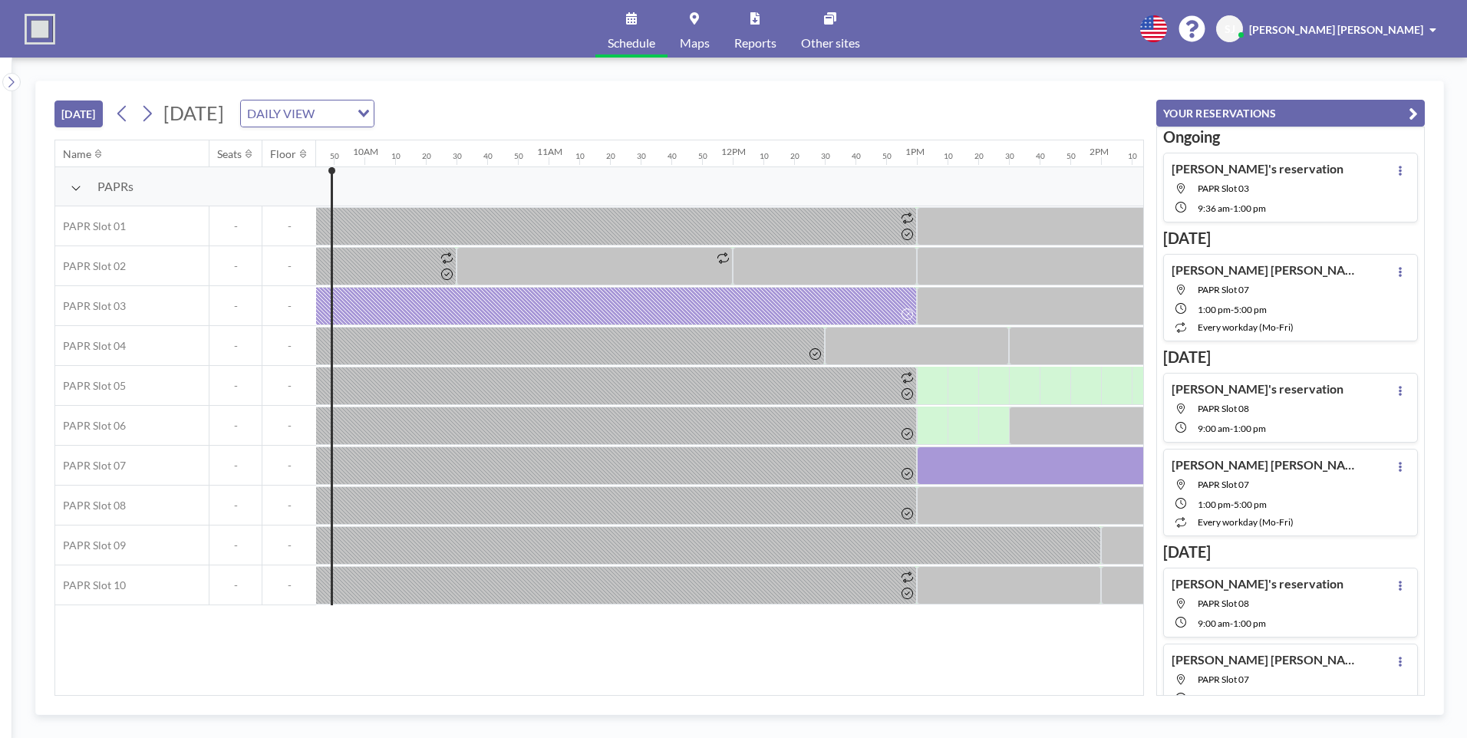
click at [337, 675] on div "Name Seats Floor 12AM 10 20 30 40 50 1AM 10 20 30 40 50 2AM 10 20 30 40 50 3AM …" at bounding box center [599, 417] width 1088 height 555
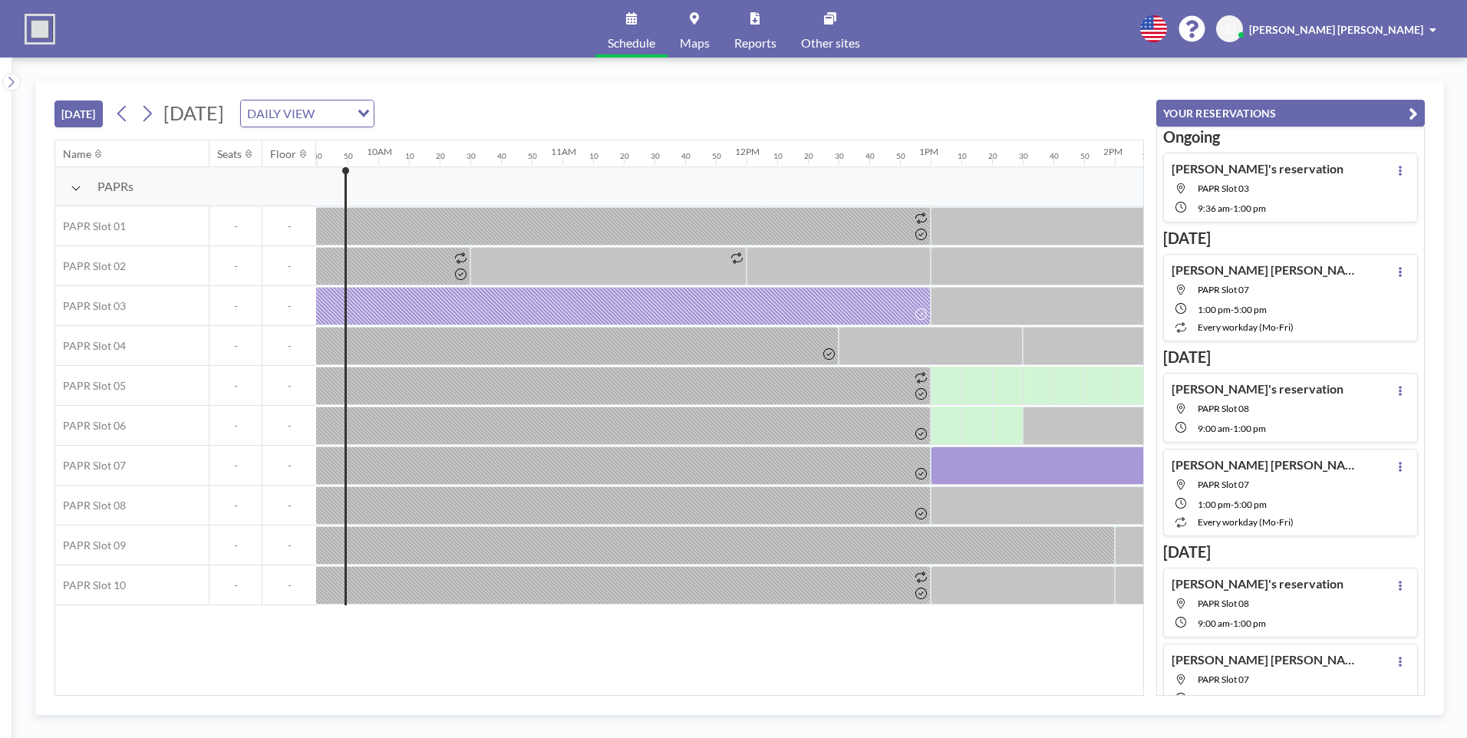
scroll to position [0, 1776]
click at [819, 641] on div "Name Seats Floor 12AM 10 20 30 40 50 1AM 10 20 30 40 50 2AM 10 20 30 40 50 3AM …" at bounding box center [599, 417] width 1088 height 555
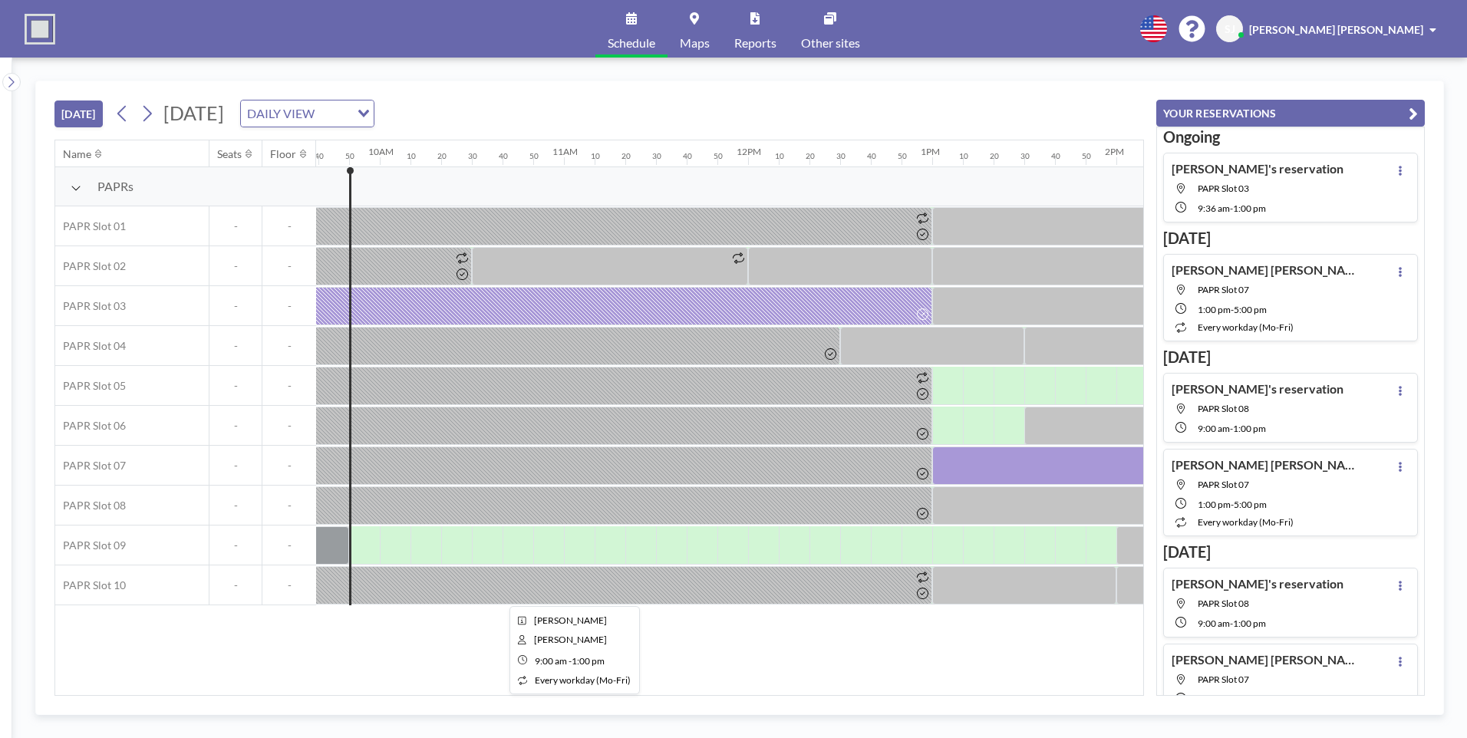
scroll to position [0, 1780]
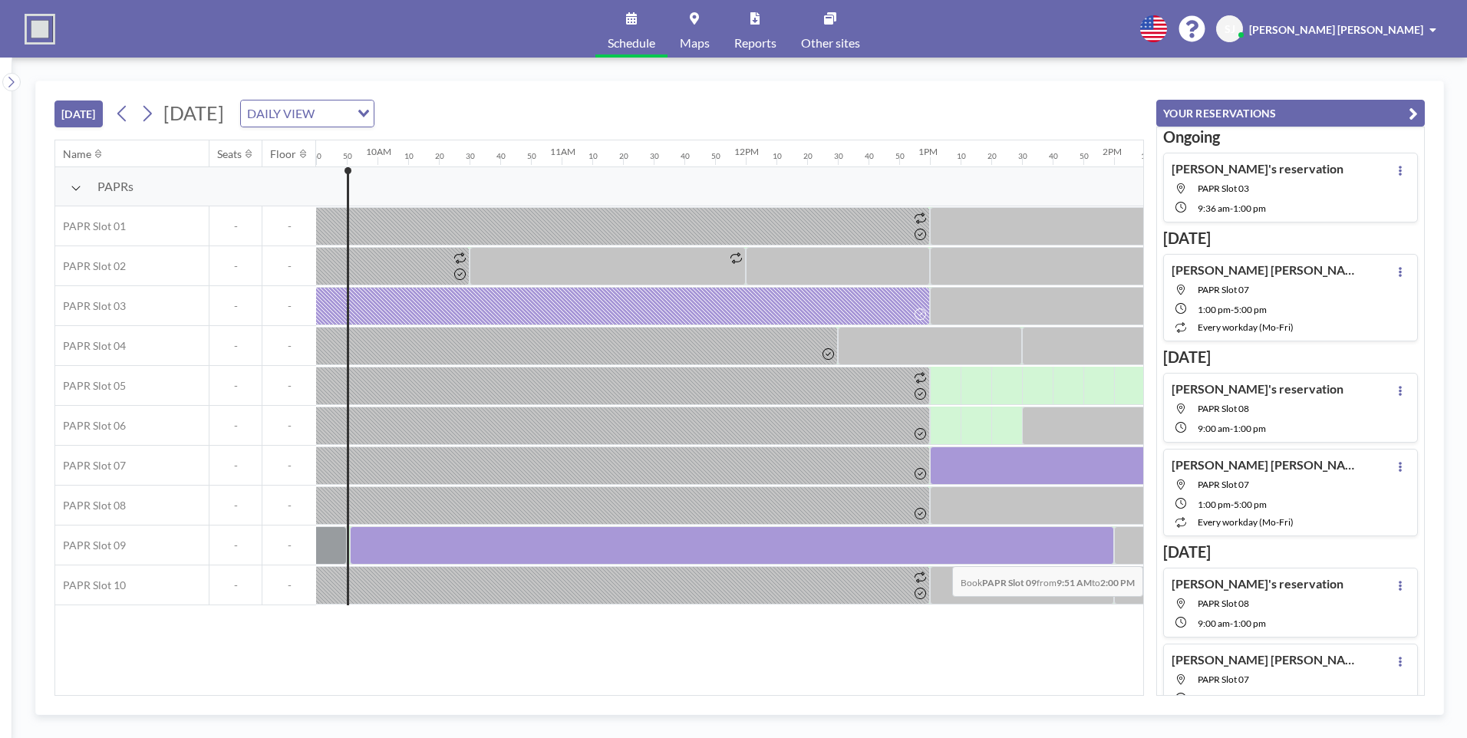
drag, startPoint x: 363, startPoint y: 546, endPoint x: 1101, endPoint y: 555, distance: 738.2
click at [1101, 555] on div at bounding box center [732, 545] width 764 height 38
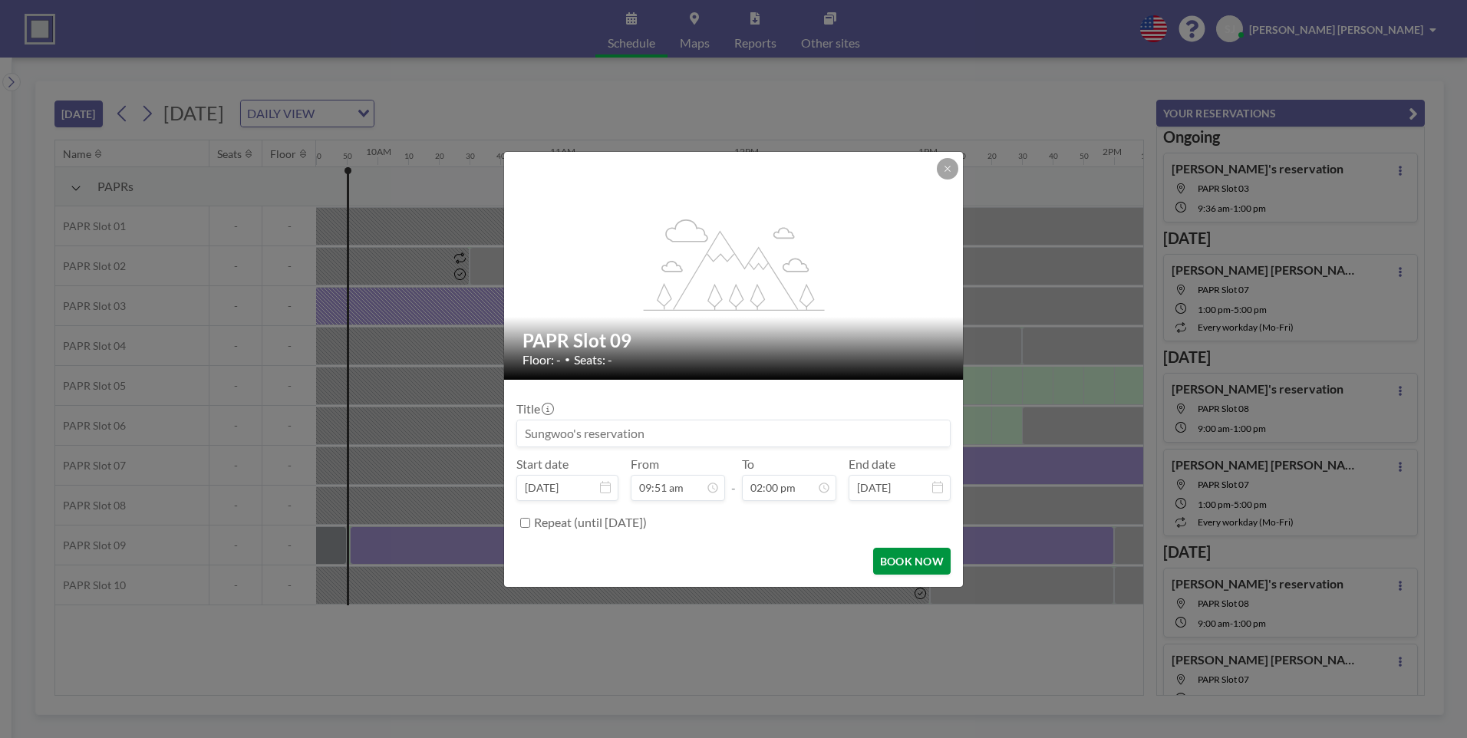
click at [903, 559] on button "BOOK NOW" at bounding box center [911, 561] width 77 height 27
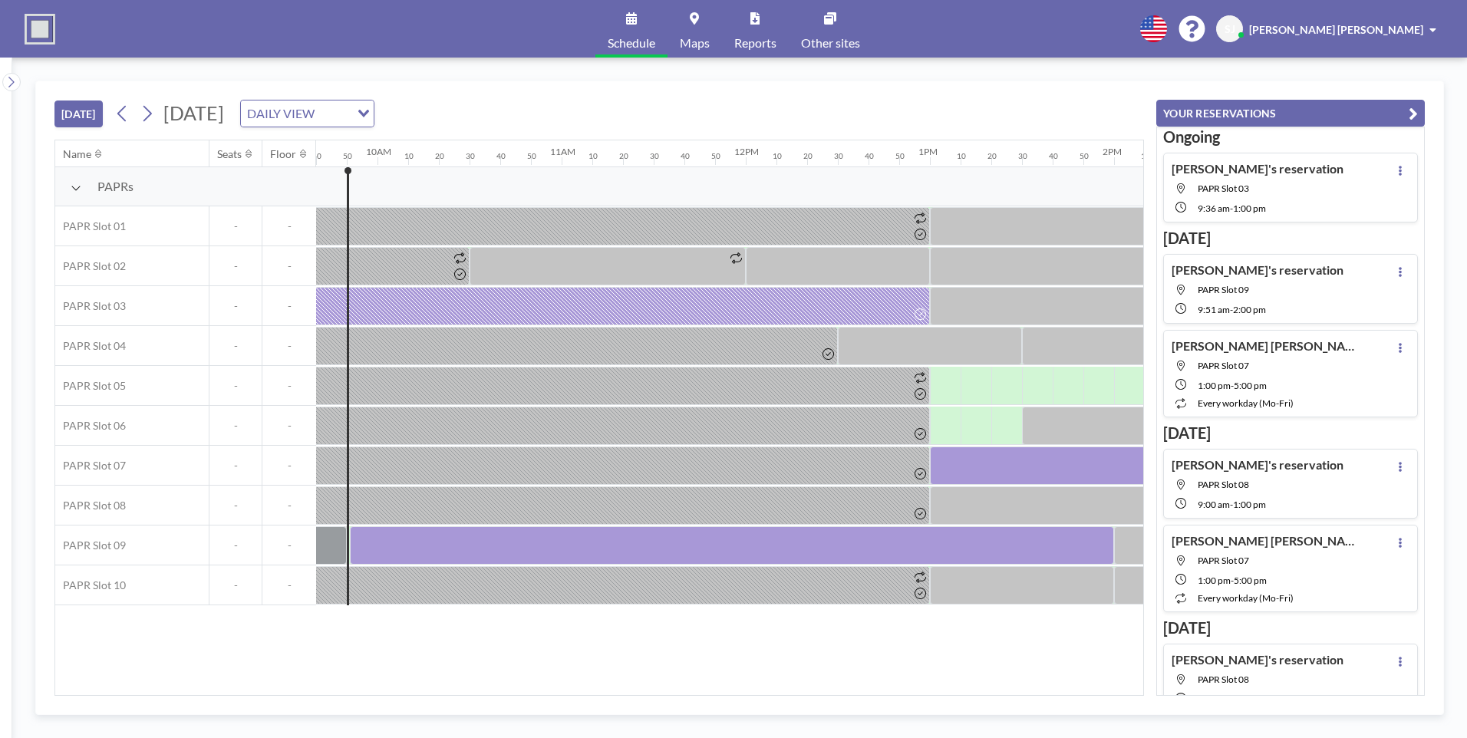
click at [269, 653] on div "Name Seats Floor 12AM 10 20 30 40 50 1AM 10 20 30 40 50 2AM 10 20 30 40 50 3AM …" at bounding box center [599, 417] width 1088 height 555
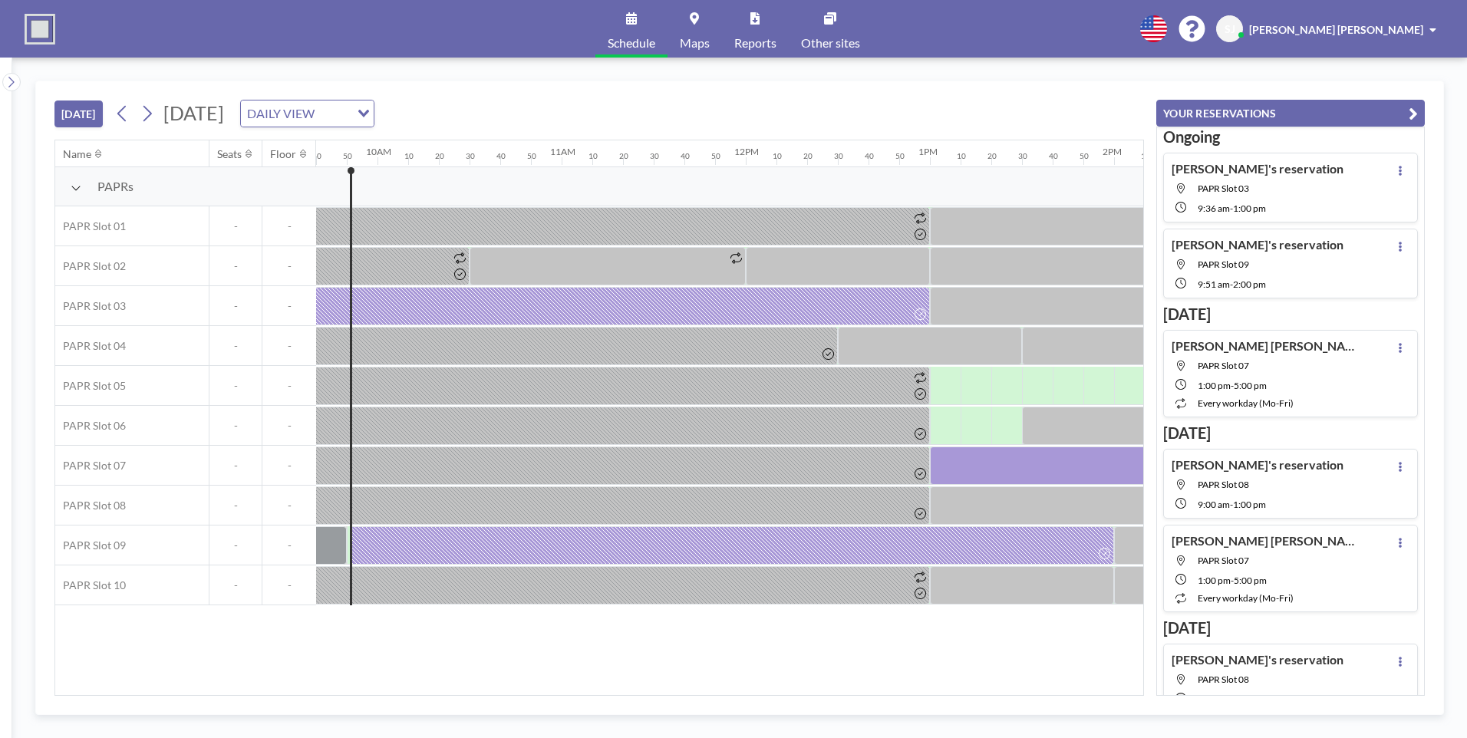
click at [1130, 57] on div "Schedule Maps Reports Other sites English Polski 日本語 Española SJ Sungwoo Jo" at bounding box center [733, 29] width 1467 height 58
